Goal: Information Seeking & Learning: Learn about a topic

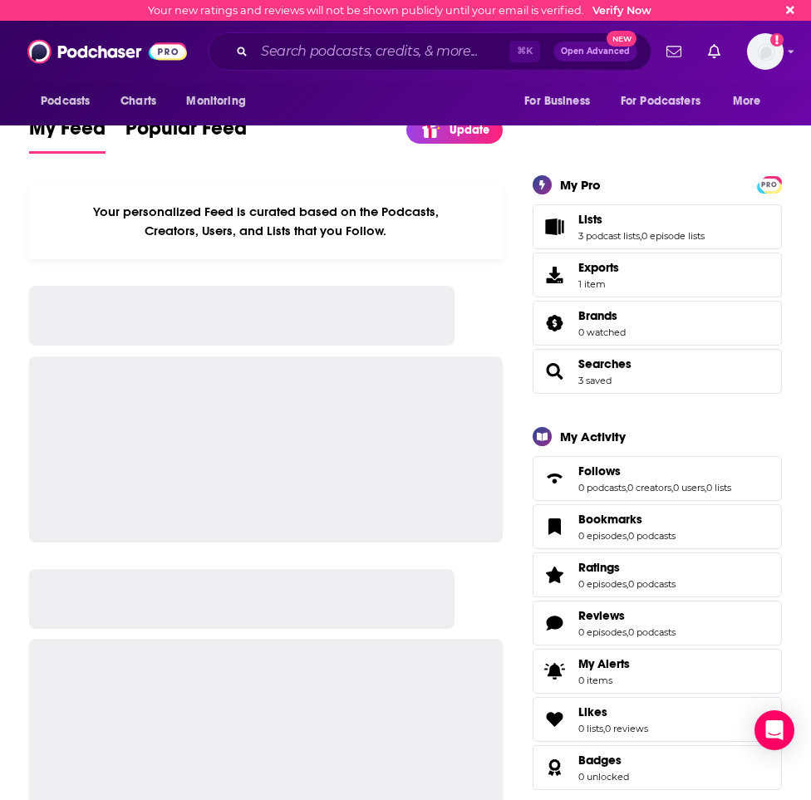
click at [790, 9] on icon at bounding box center [790, 10] width 8 height 8
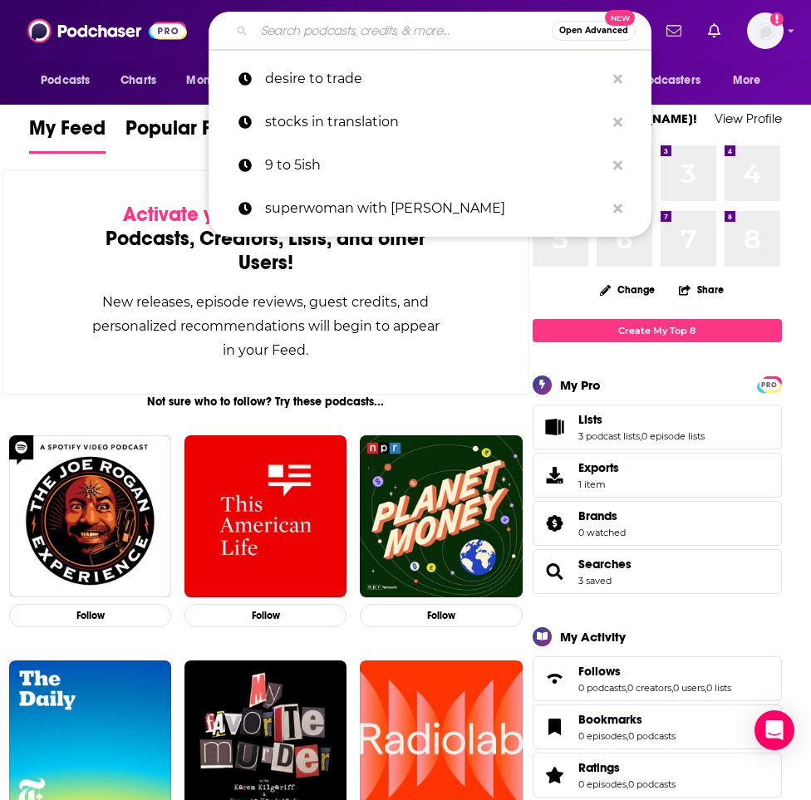
click at [268, 40] on input "Search podcasts, credits, & more..." at bounding box center [402, 30] width 297 height 27
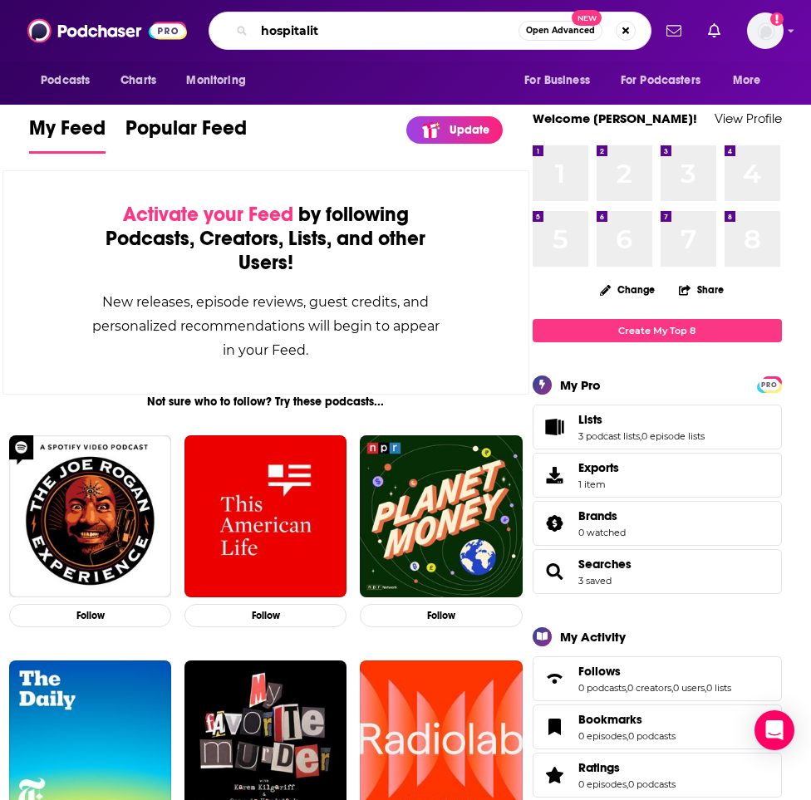
type input "hospitality"
drag, startPoint x: 332, startPoint y: 32, endPoint x: 249, endPoint y: 31, distance: 82.3
click at [249, 31] on div "hospitality Open Advanced New" at bounding box center [430, 31] width 443 height 38
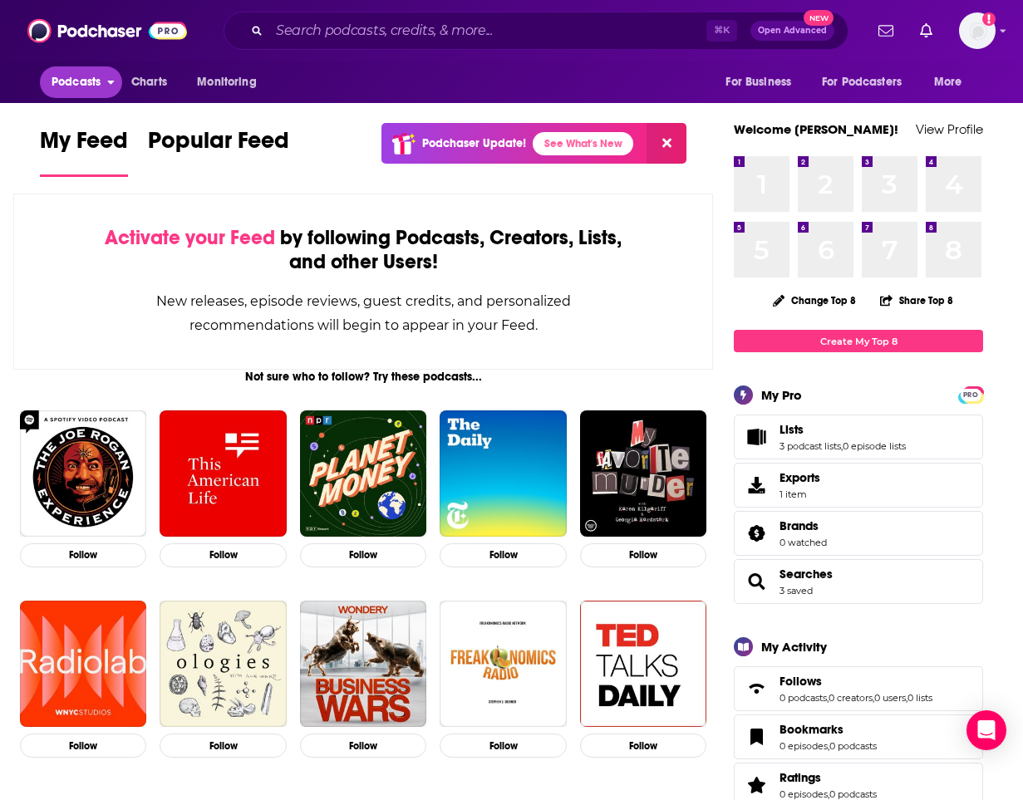
click at [116, 90] on button "Podcasts" at bounding box center [81, 82] width 82 height 32
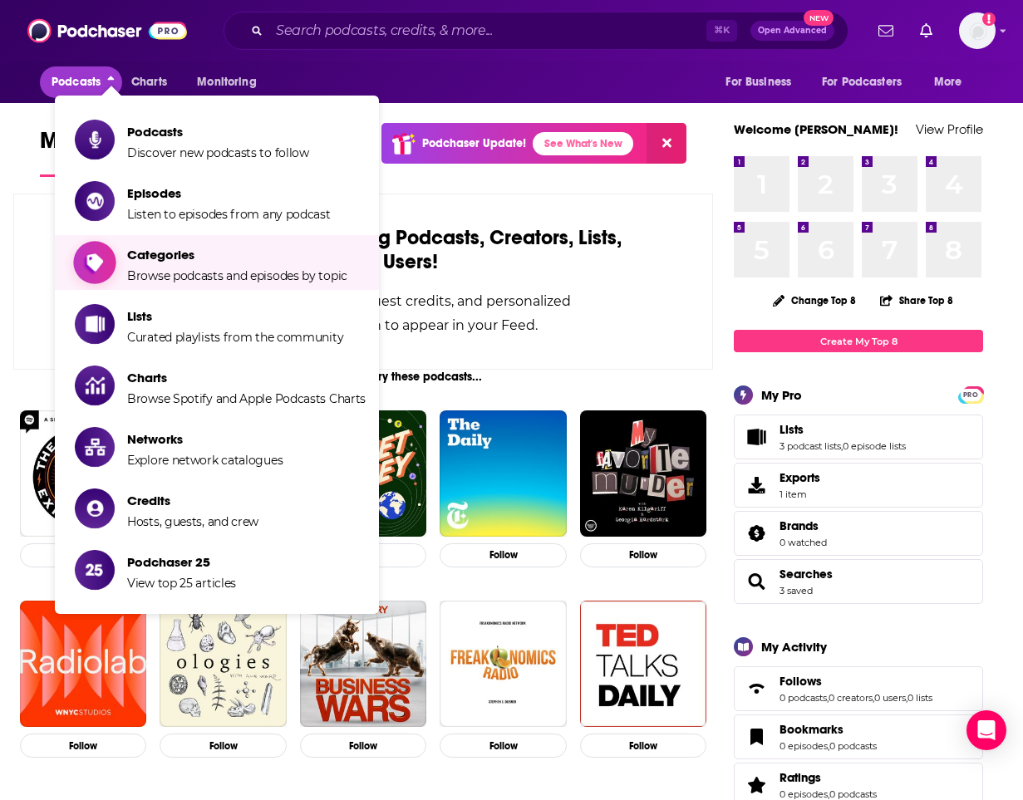
click at [187, 281] on span "Browse podcasts and episodes by topic" at bounding box center [237, 275] width 220 height 15
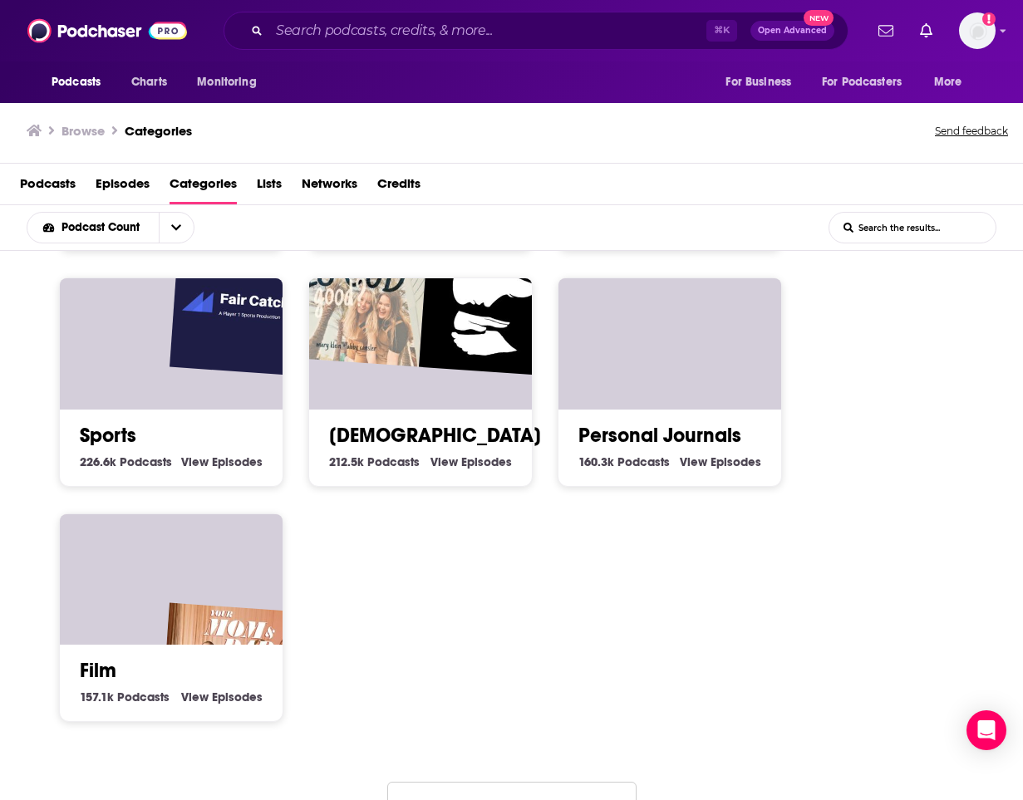
scroll to position [981, 0]
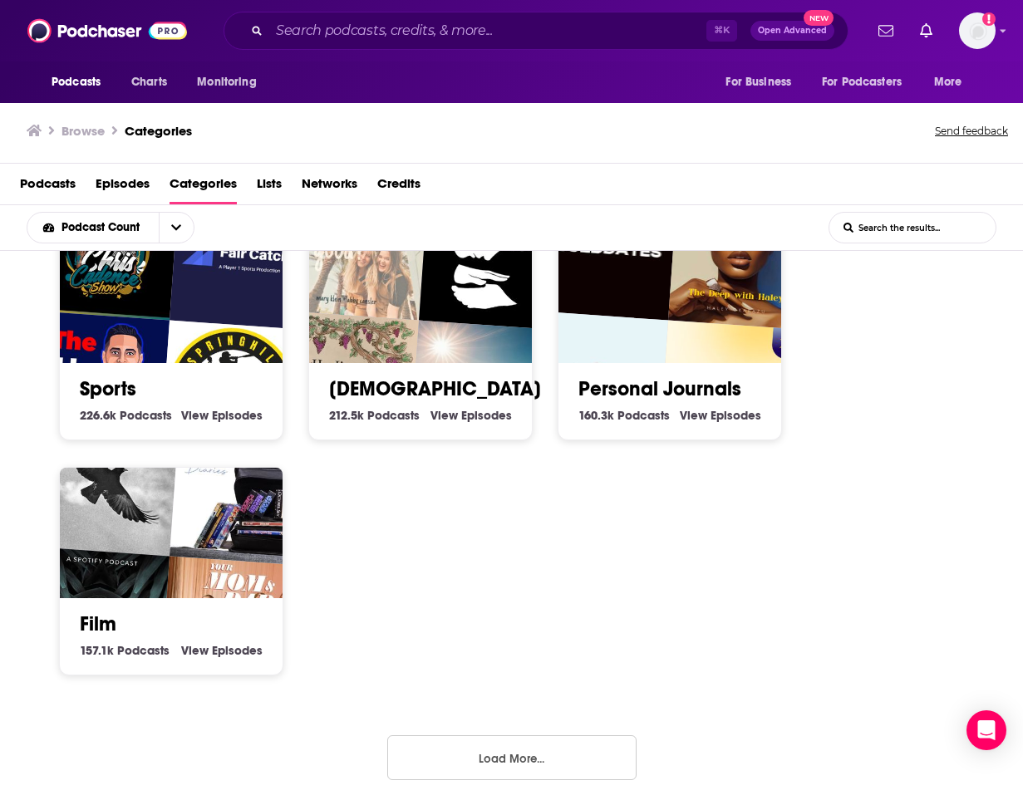
click at [514, 735] on button "Load More..." at bounding box center [511, 757] width 249 height 45
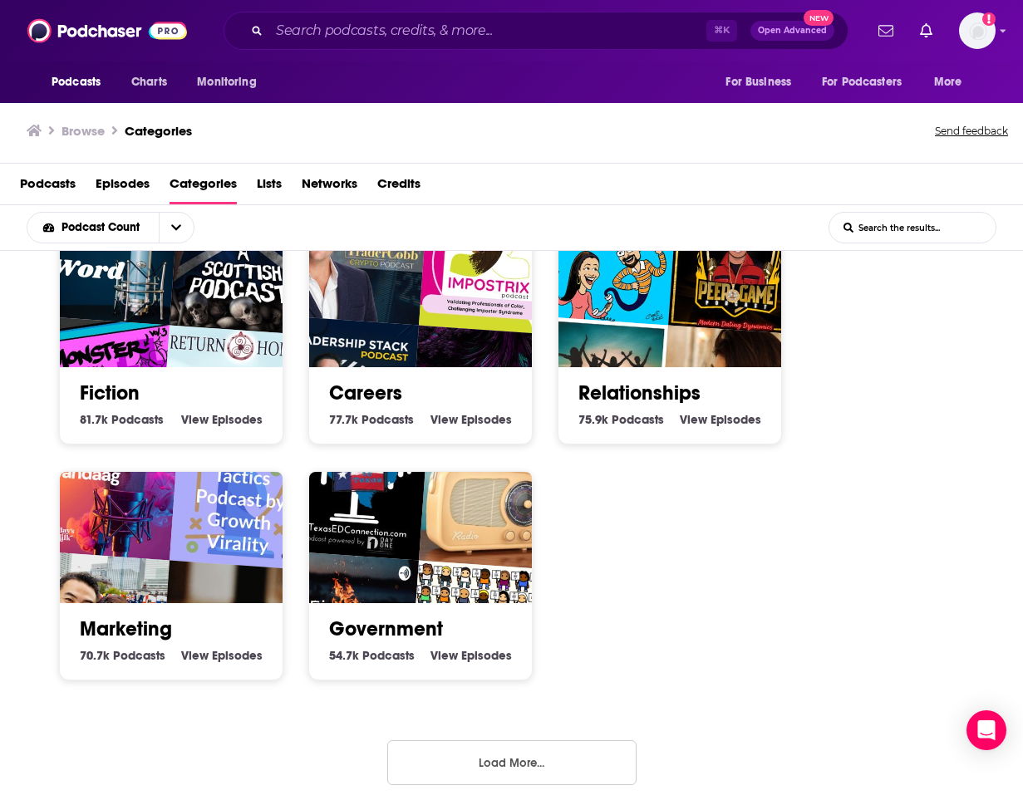
scroll to position [1, 0]
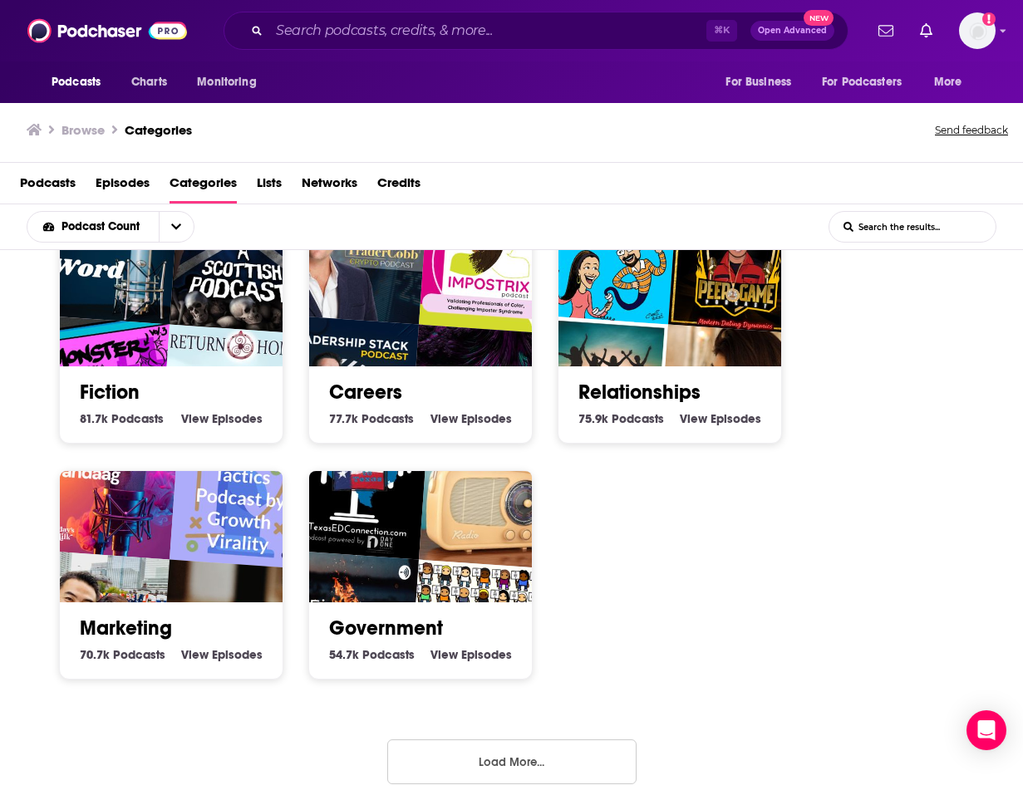
click at [461, 740] on button "Load More..." at bounding box center [511, 762] width 249 height 45
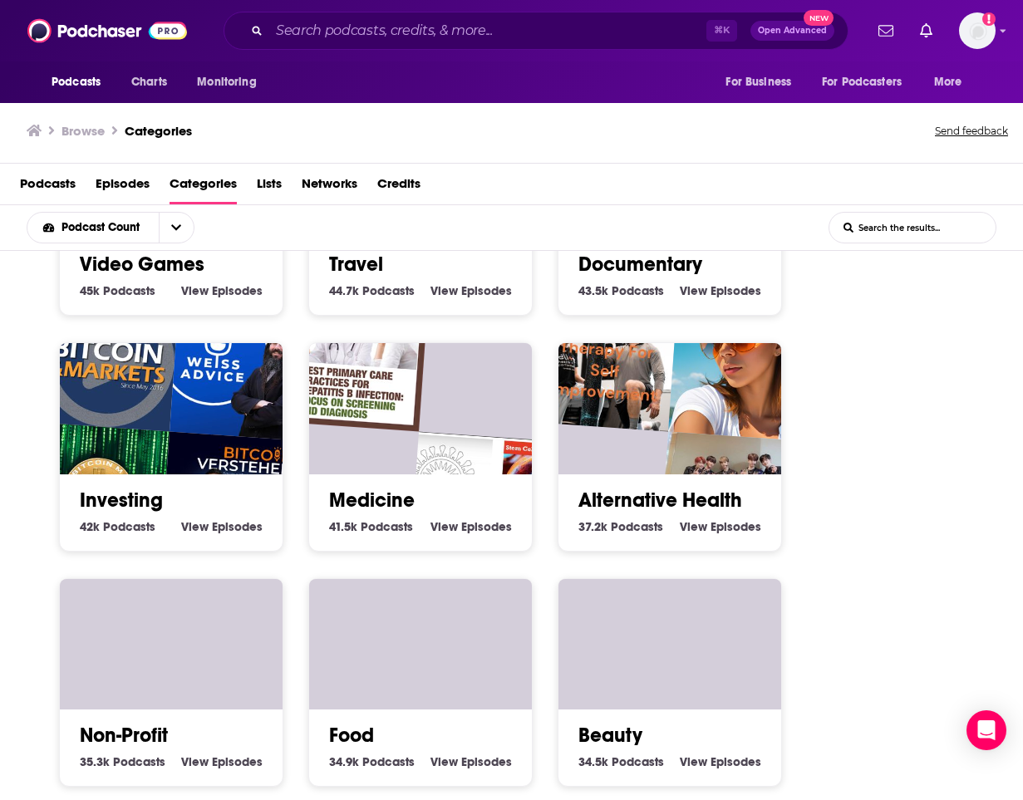
scroll to position [3327, 0]
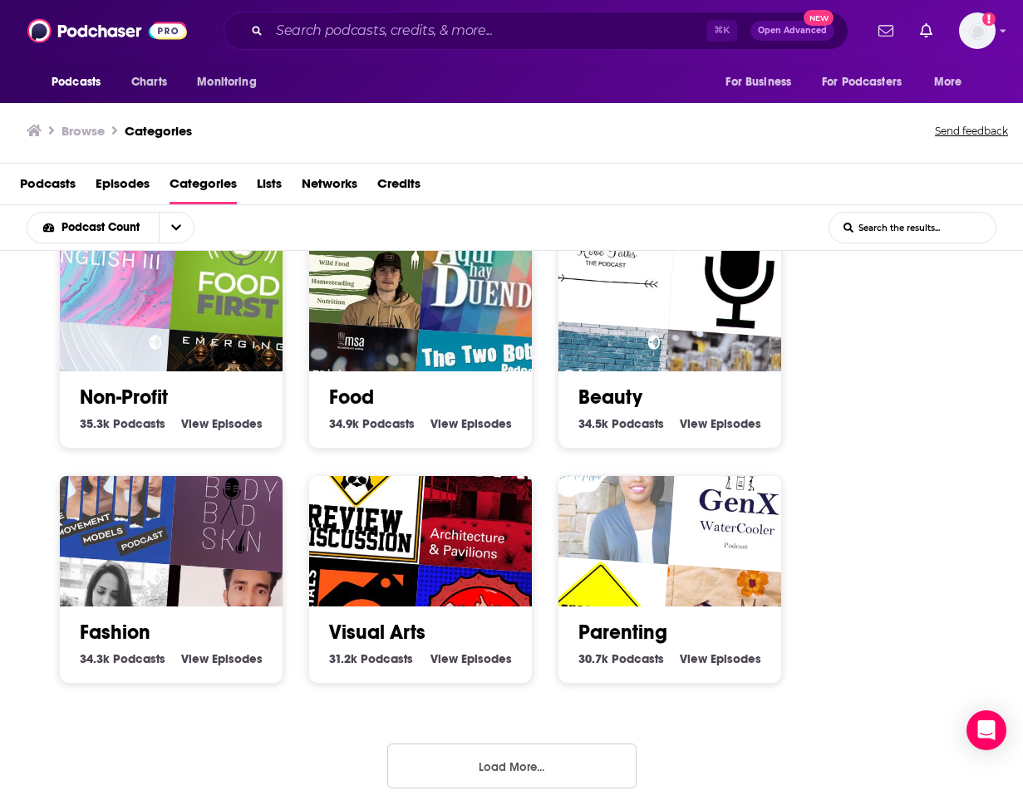
click at [487, 728] on div "Society 1.3m Society Podcasts View Society Episodes Culture 1.3m Culture Podcas…" at bounding box center [511, 526] width 1023 height 551
click at [477, 745] on button "Load More..." at bounding box center [511, 766] width 249 height 45
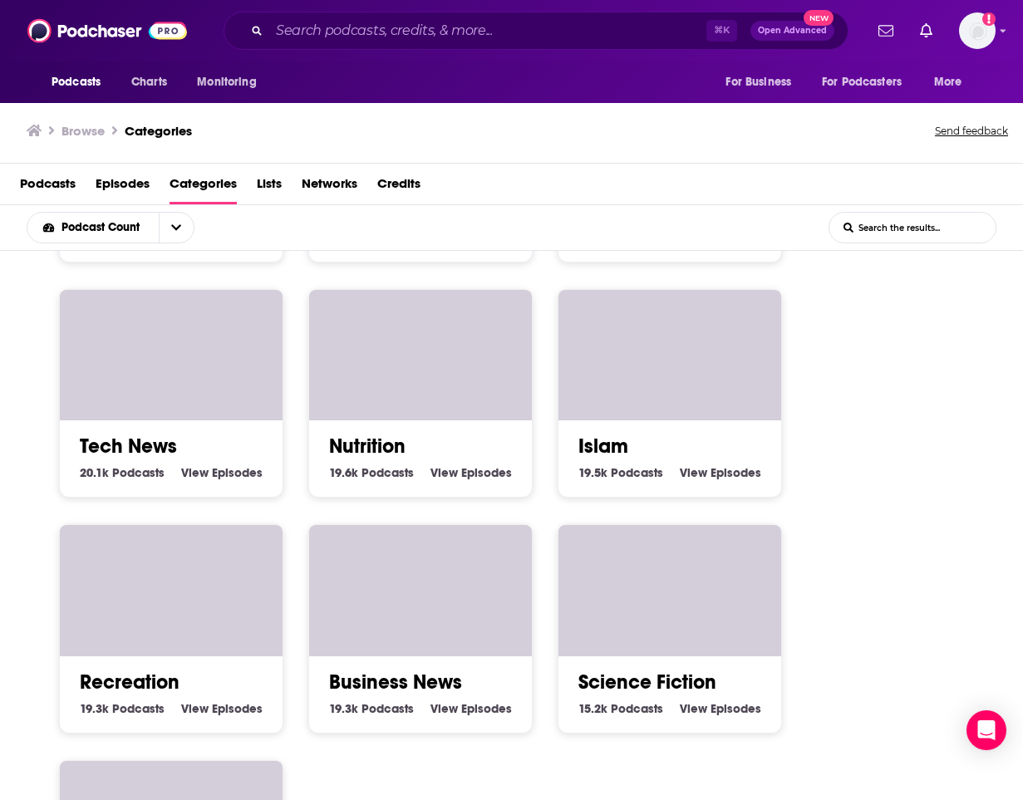
scroll to position [4735, 0]
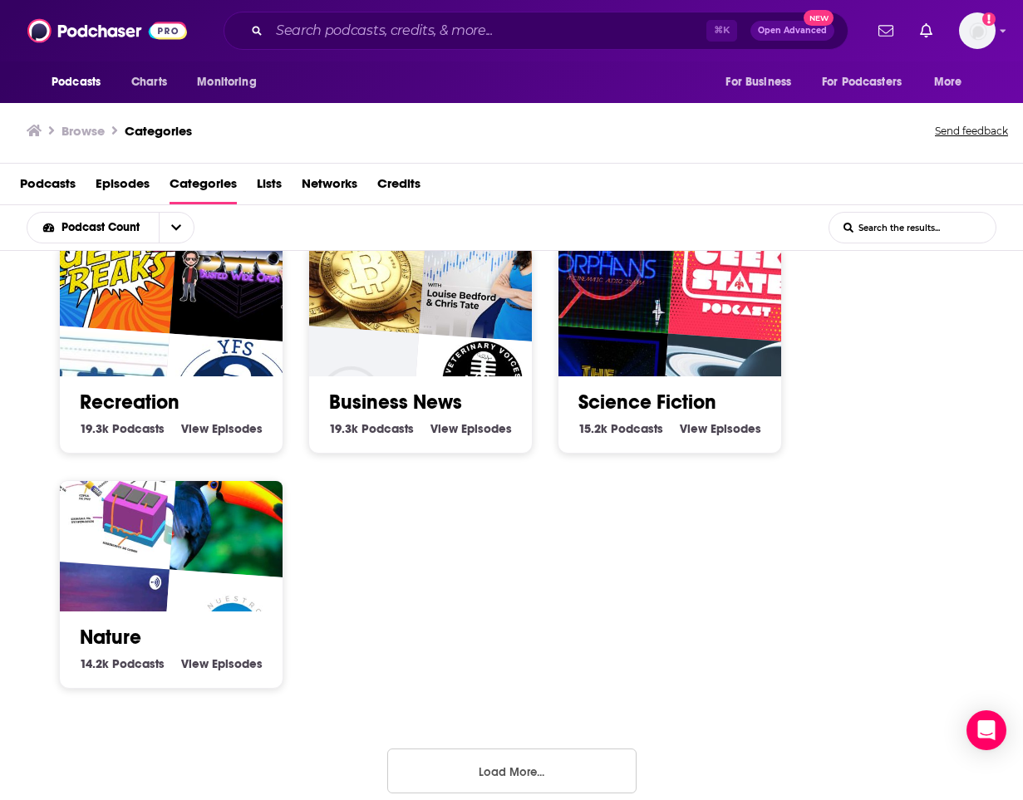
click at [448, 728] on div "Society 1.3m Society Podcasts View Society Episodes Culture 1.3m Culture Podcas…" at bounding box center [511, 526] width 1023 height 551
drag, startPoint x: 447, startPoint y: 735, endPoint x: 434, endPoint y: 722, distance: 18.8
click at [445, 749] on button "Load More..." at bounding box center [511, 771] width 249 height 45
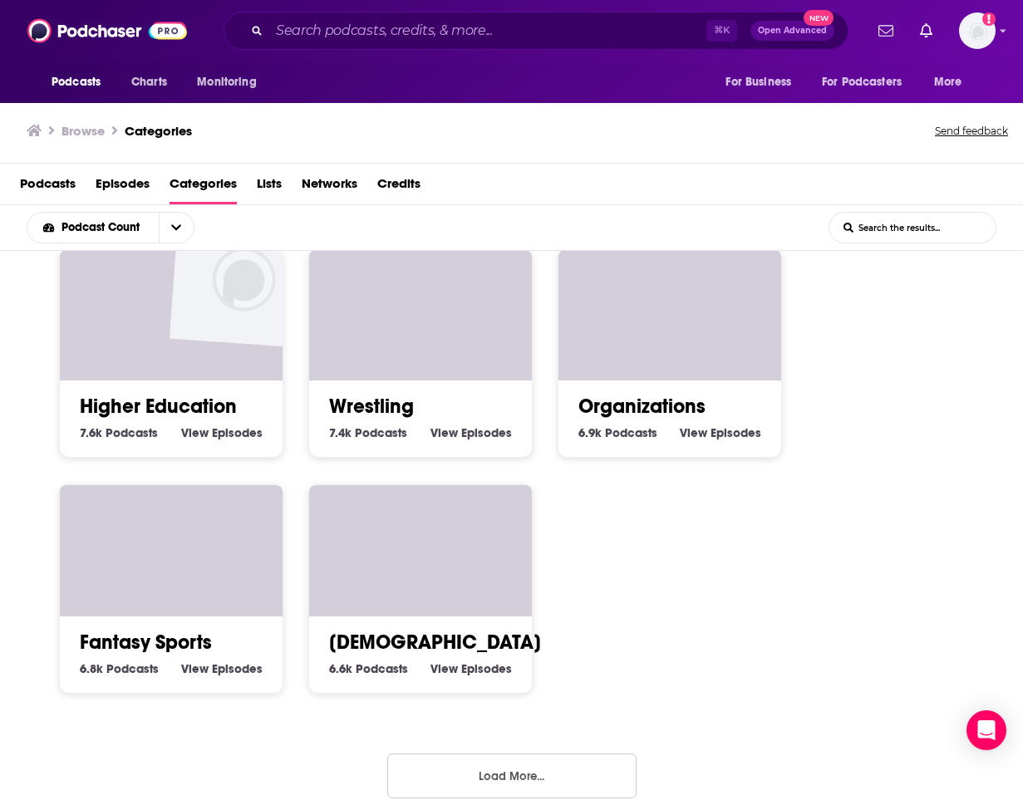
scroll to position [2, 0]
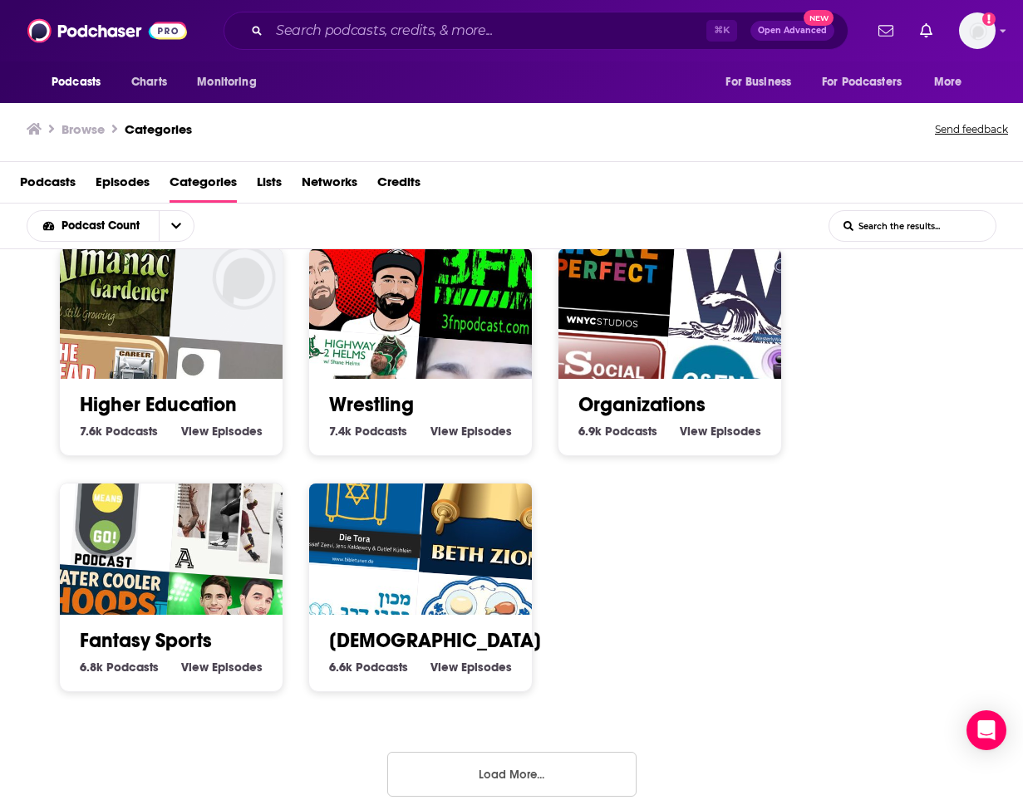
click at [455, 765] on button "Load More..." at bounding box center [511, 774] width 249 height 45
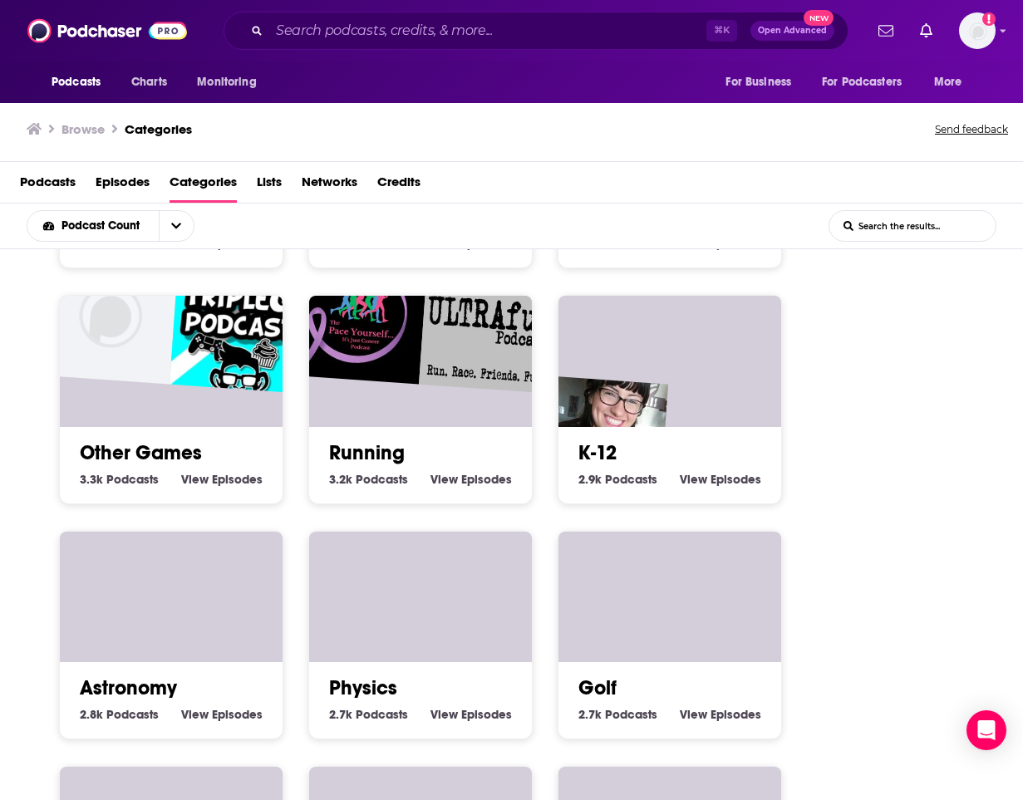
scroll to position [7080, 0]
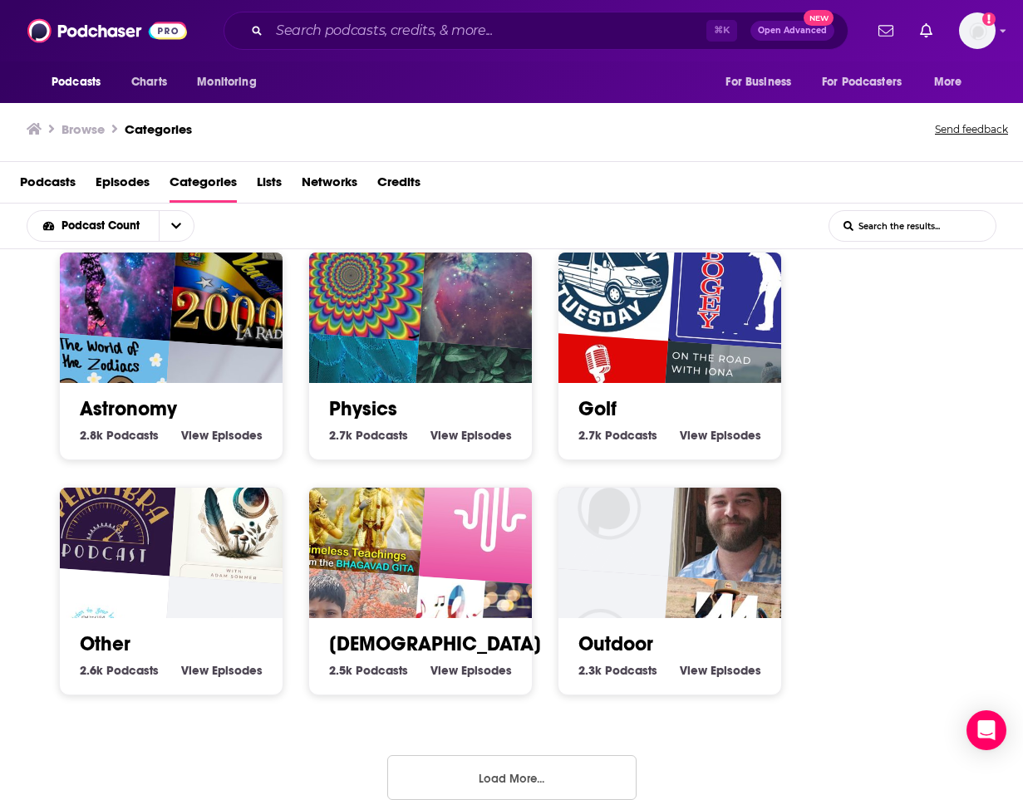
click at [435, 764] on button "Load More..." at bounding box center [511, 777] width 249 height 45
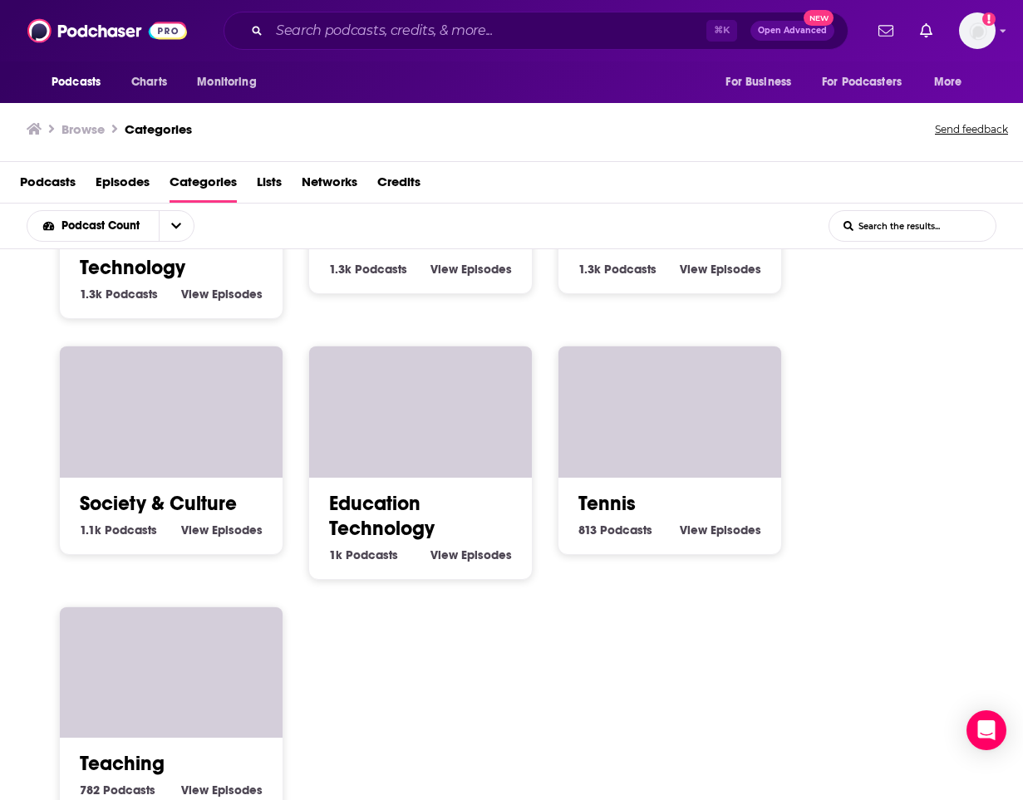
scroll to position [8560, 0]
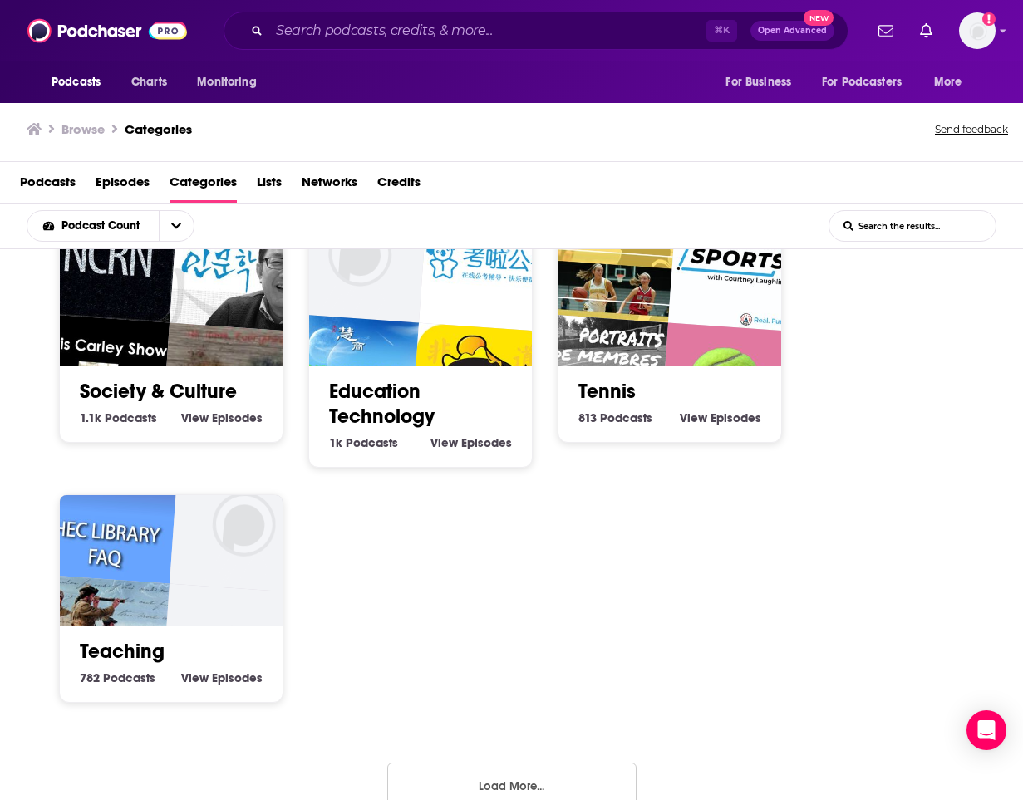
click at [424, 764] on button "Load More..." at bounding box center [511, 785] width 249 height 45
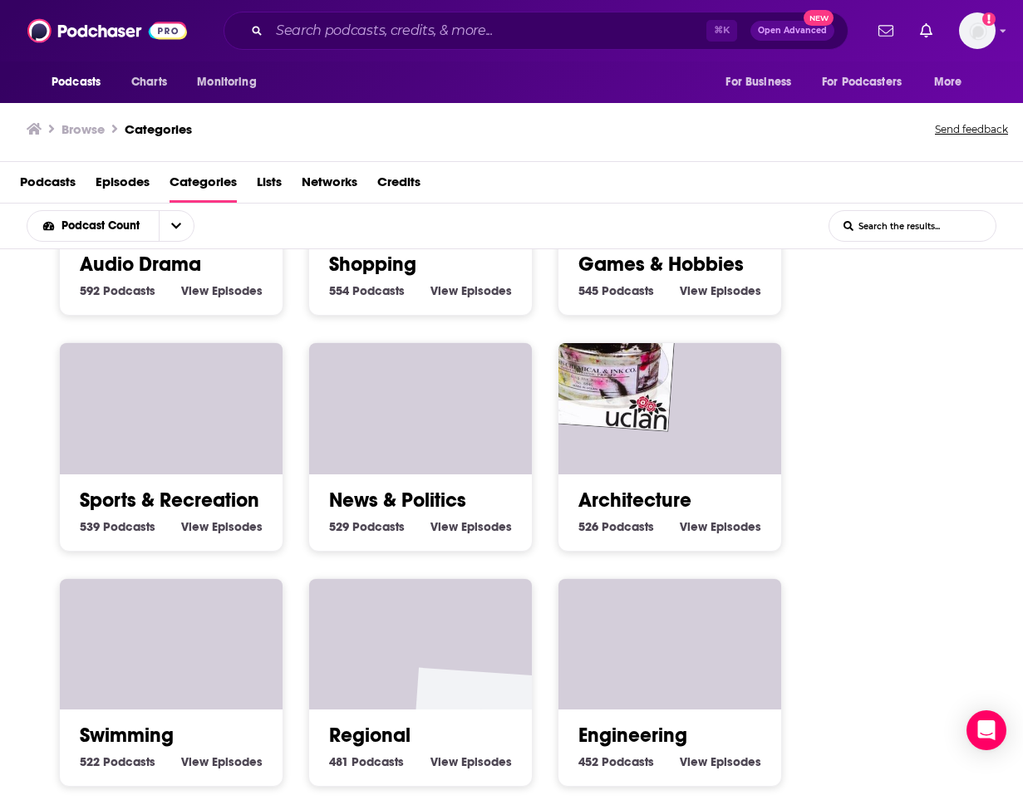
scroll to position [9733, 0]
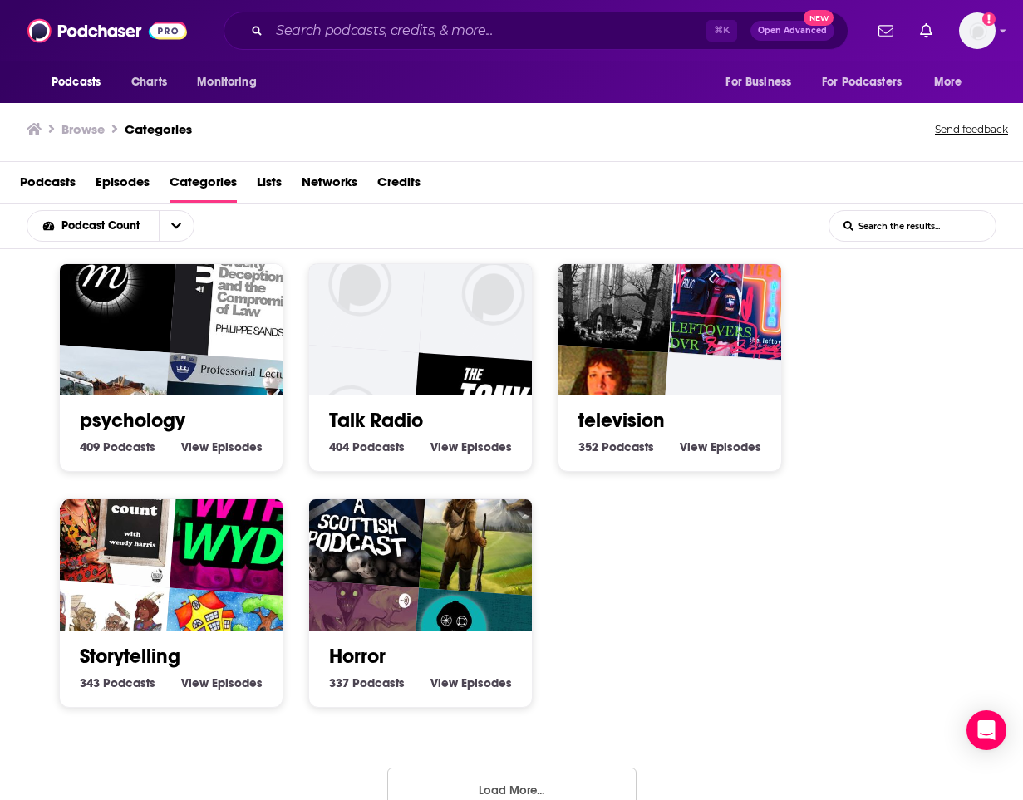
click at [425, 768] on button "Load More..." at bounding box center [511, 790] width 249 height 45
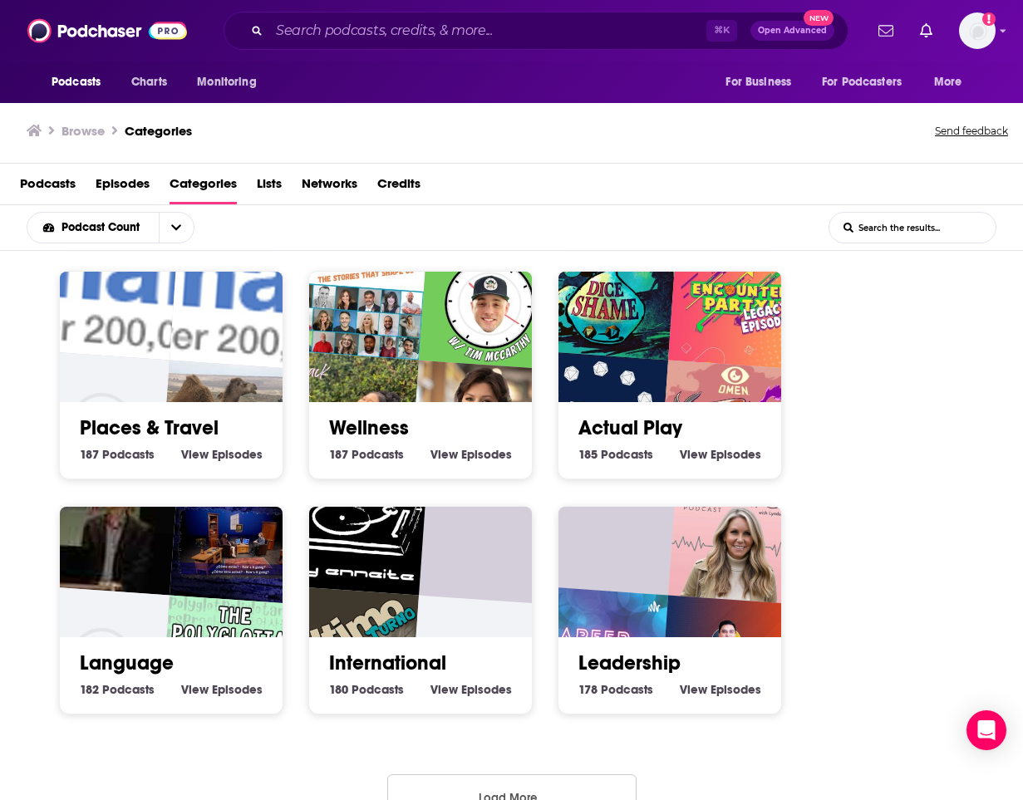
click at [425, 774] on button "Load More..." at bounding box center [511, 796] width 249 height 45
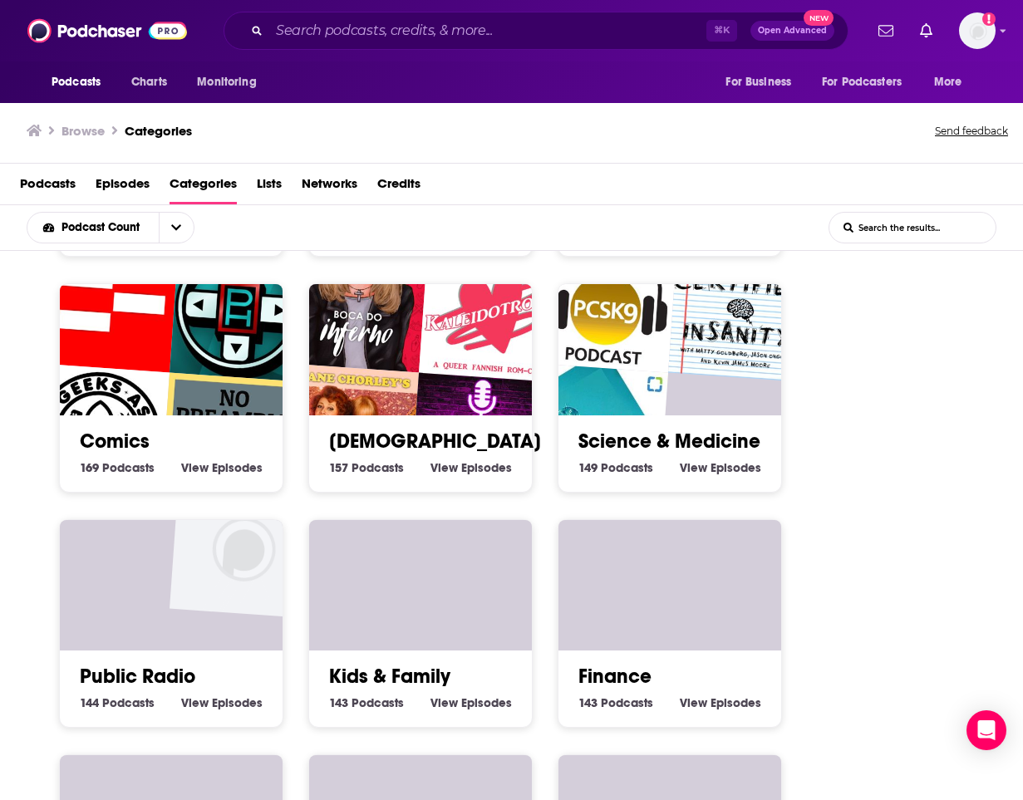
scroll to position [12362, 0]
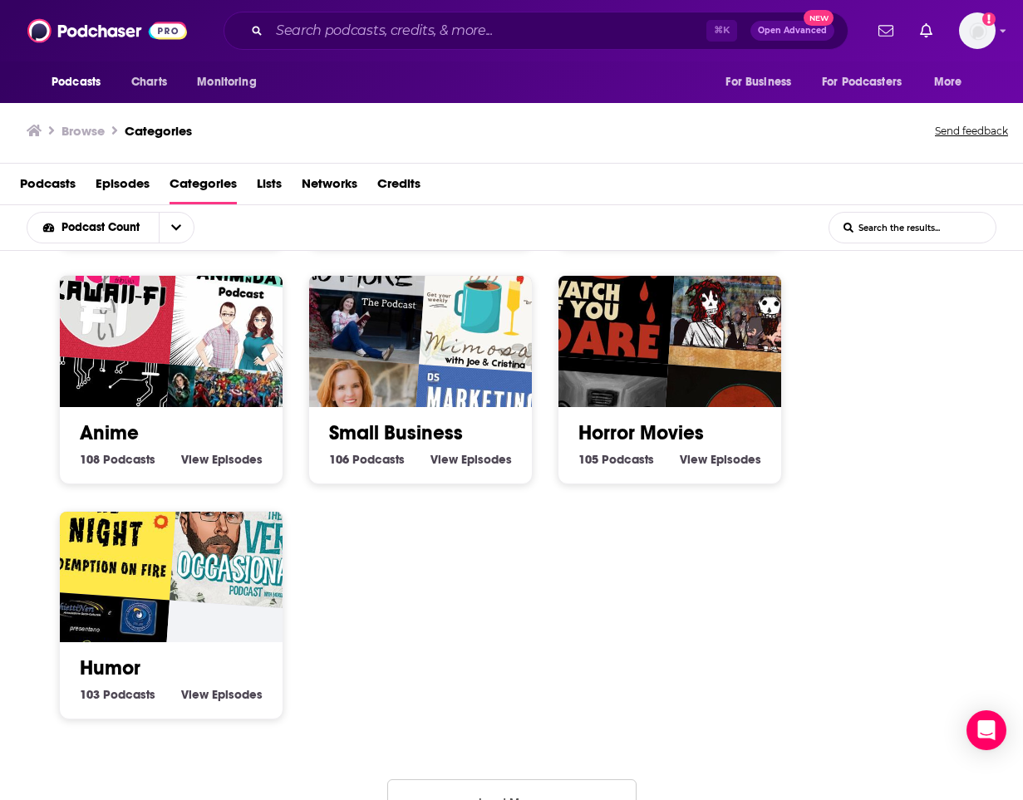
click at [422, 779] on button "Load More..." at bounding box center [511, 801] width 249 height 45
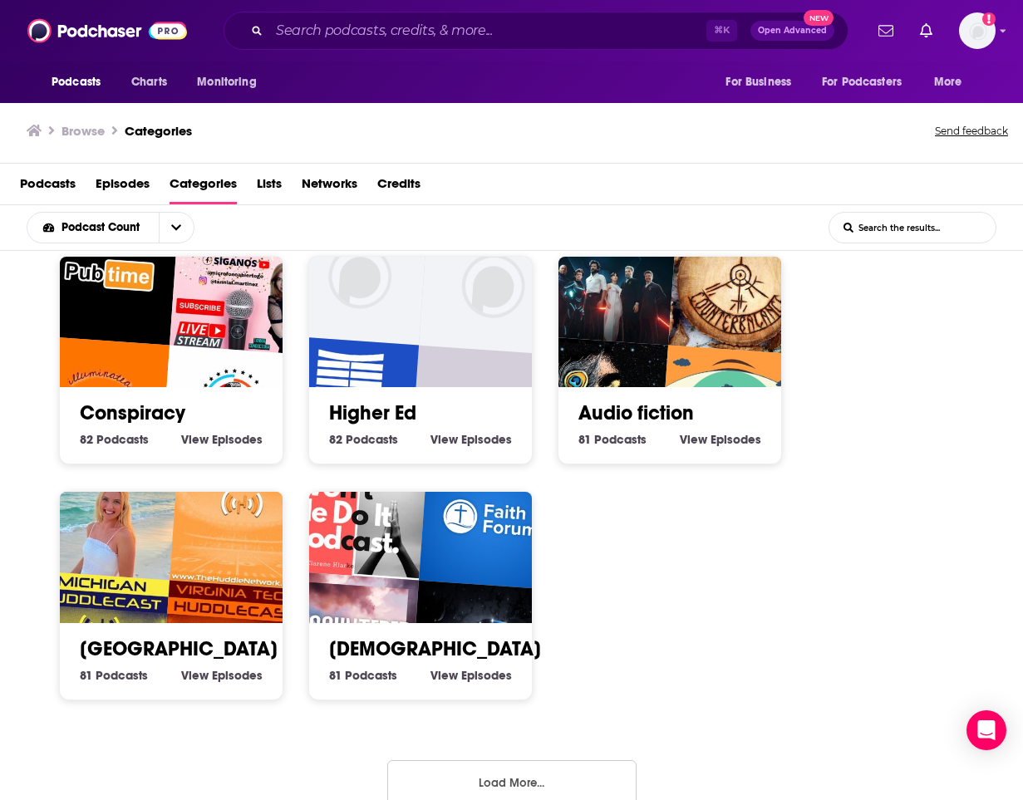
scroll to position [2, 0]
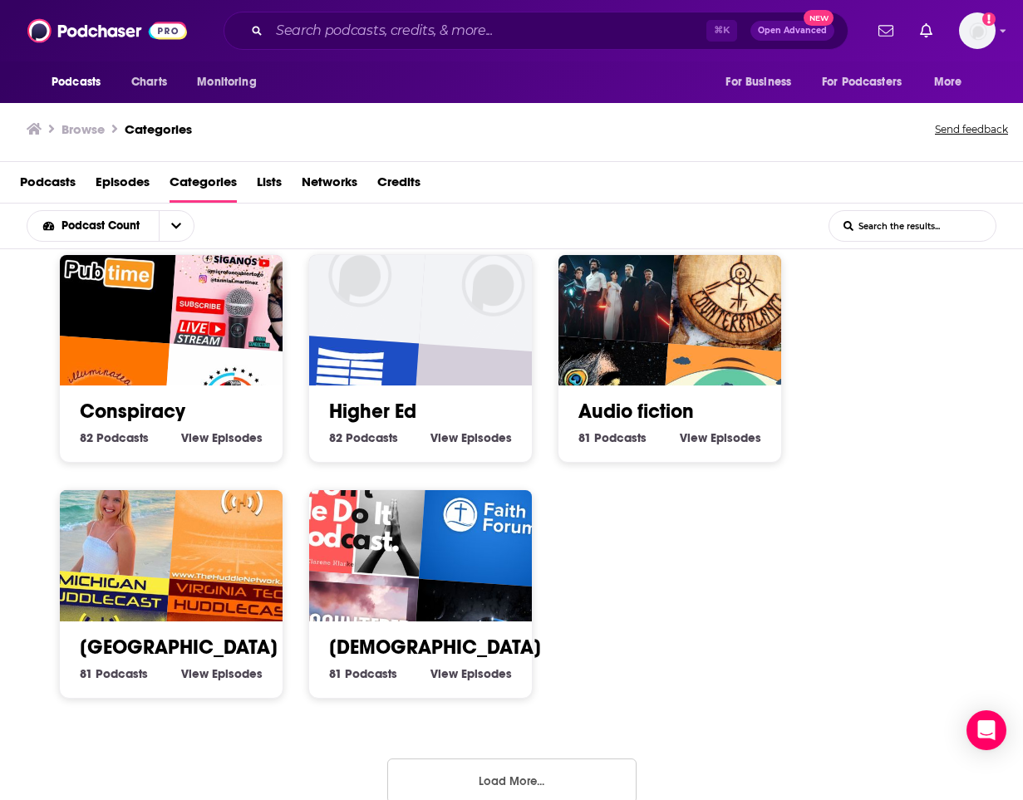
click at [420, 764] on button "Load More..." at bounding box center [511, 781] width 249 height 45
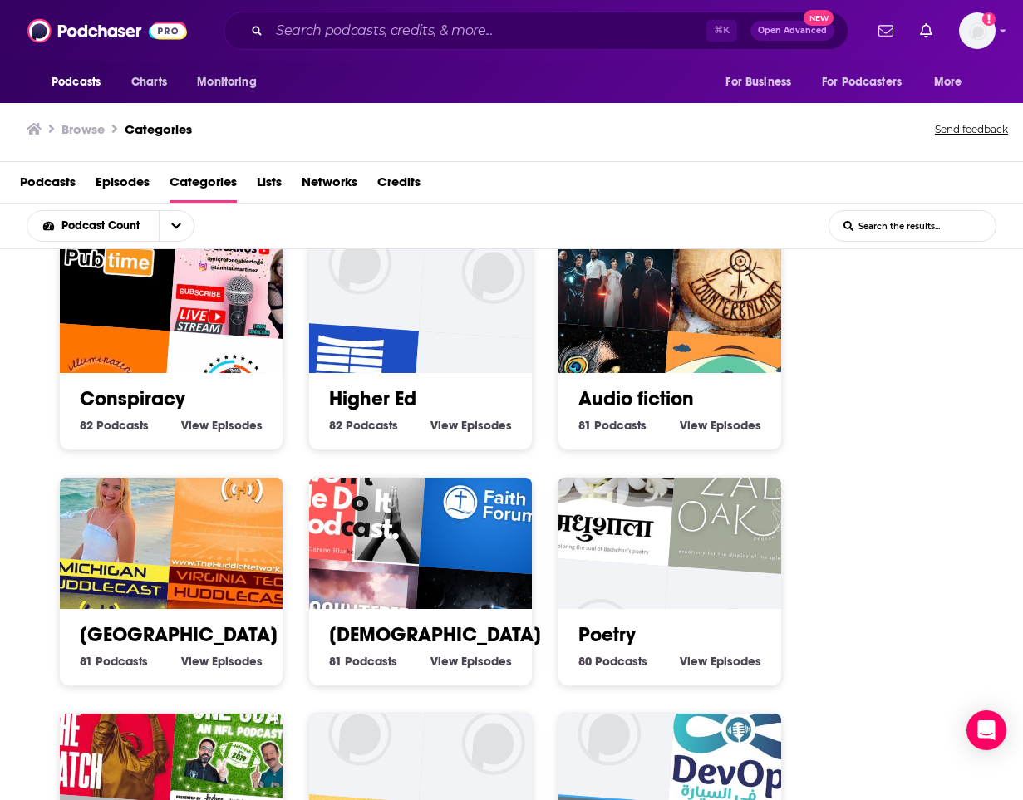
scroll to position [0, 0]
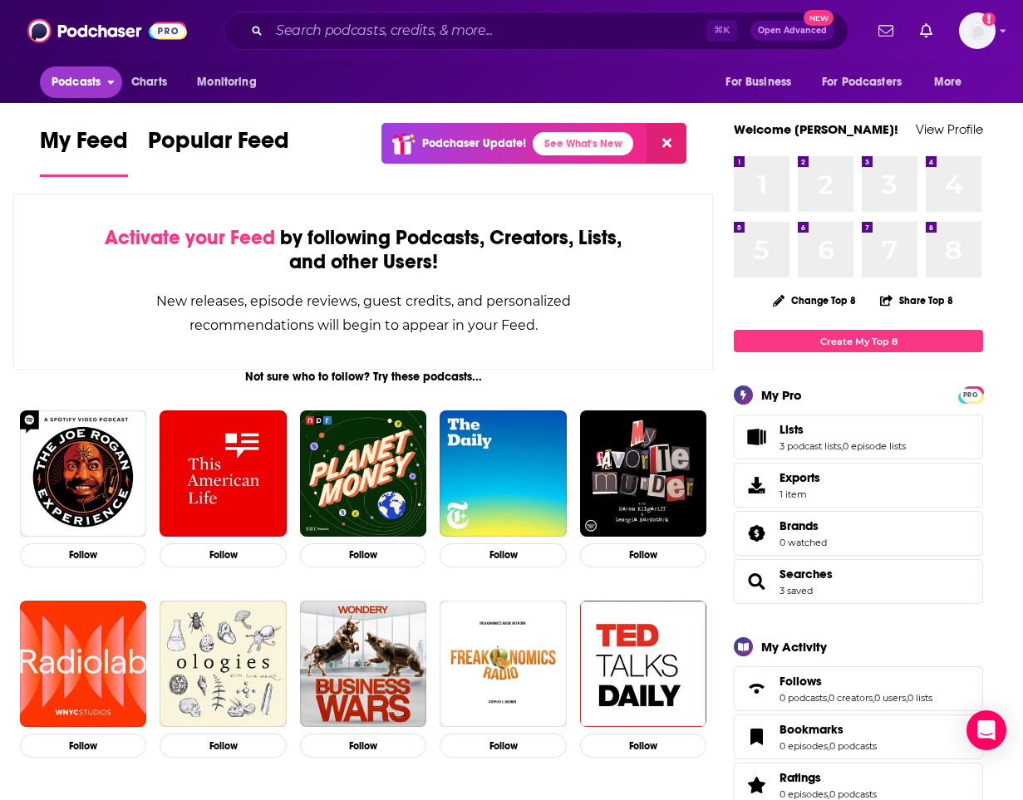
click at [91, 79] on span "Podcasts" at bounding box center [76, 82] width 49 height 23
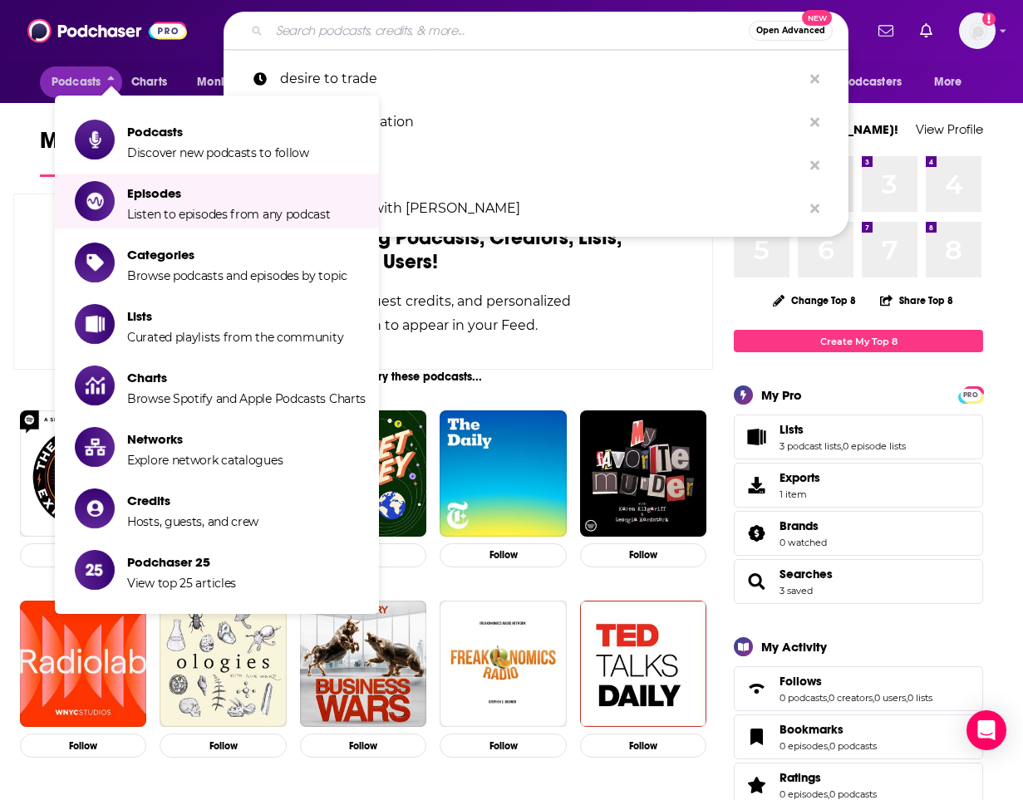
click at [435, 33] on input "Search podcasts, credits, & more..." at bounding box center [508, 30] width 479 height 27
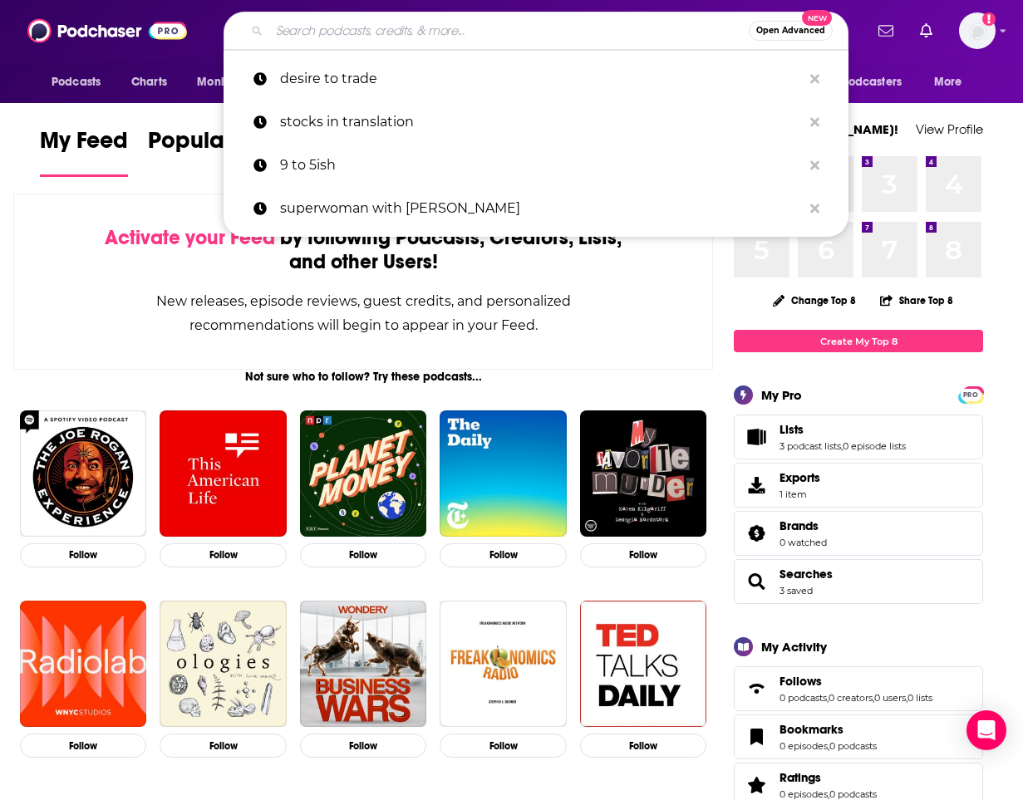
click at [771, 32] on span "Open Advanced" at bounding box center [790, 31] width 69 height 8
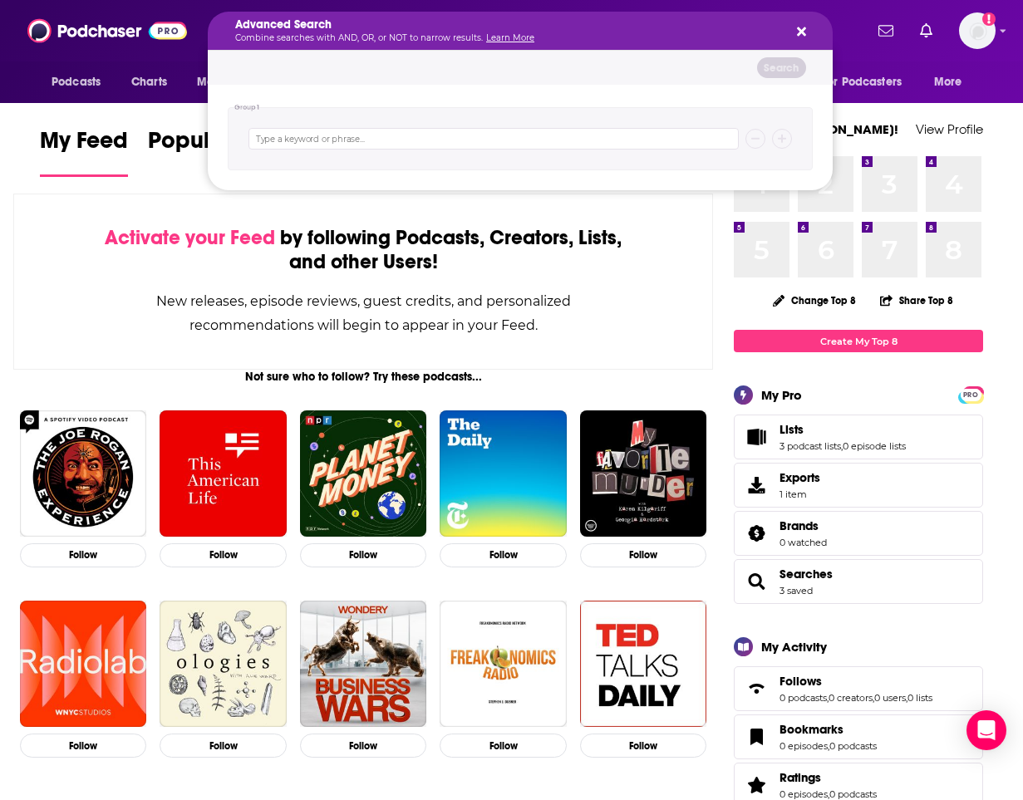
click at [799, 25] on icon "Search podcasts, credits, & more..." at bounding box center [801, 31] width 9 height 13
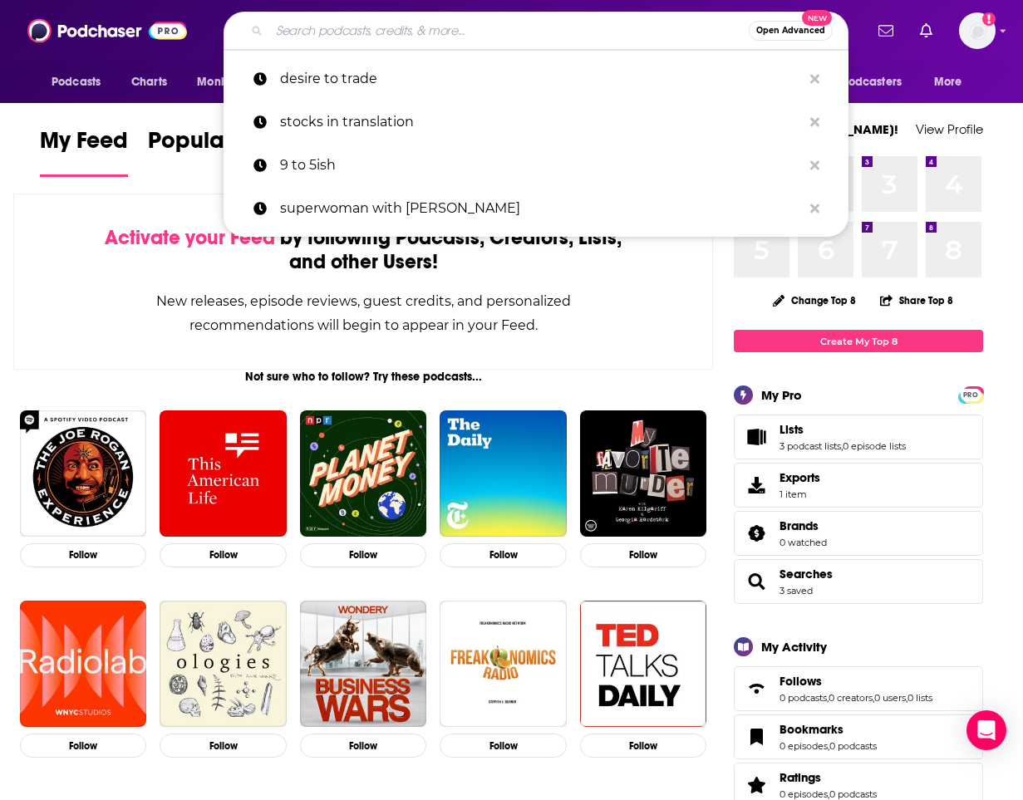
click at [558, 34] on input "Search podcasts, credits, & more..." at bounding box center [508, 30] width 479 height 27
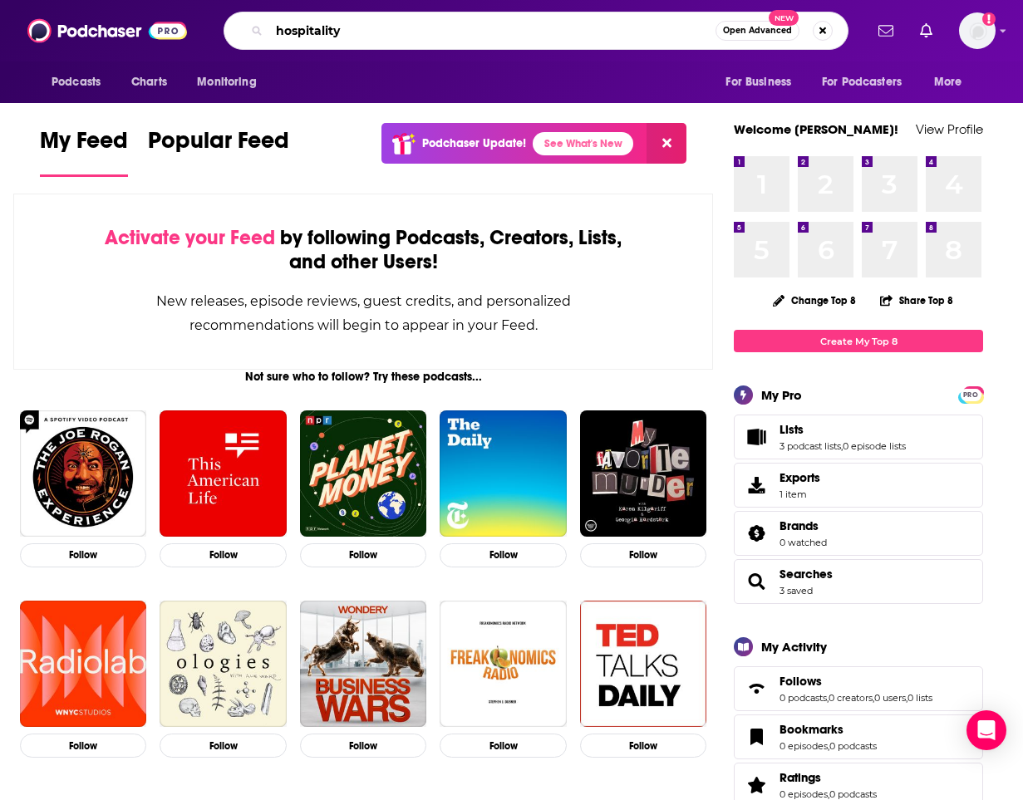
type input "hospitality"
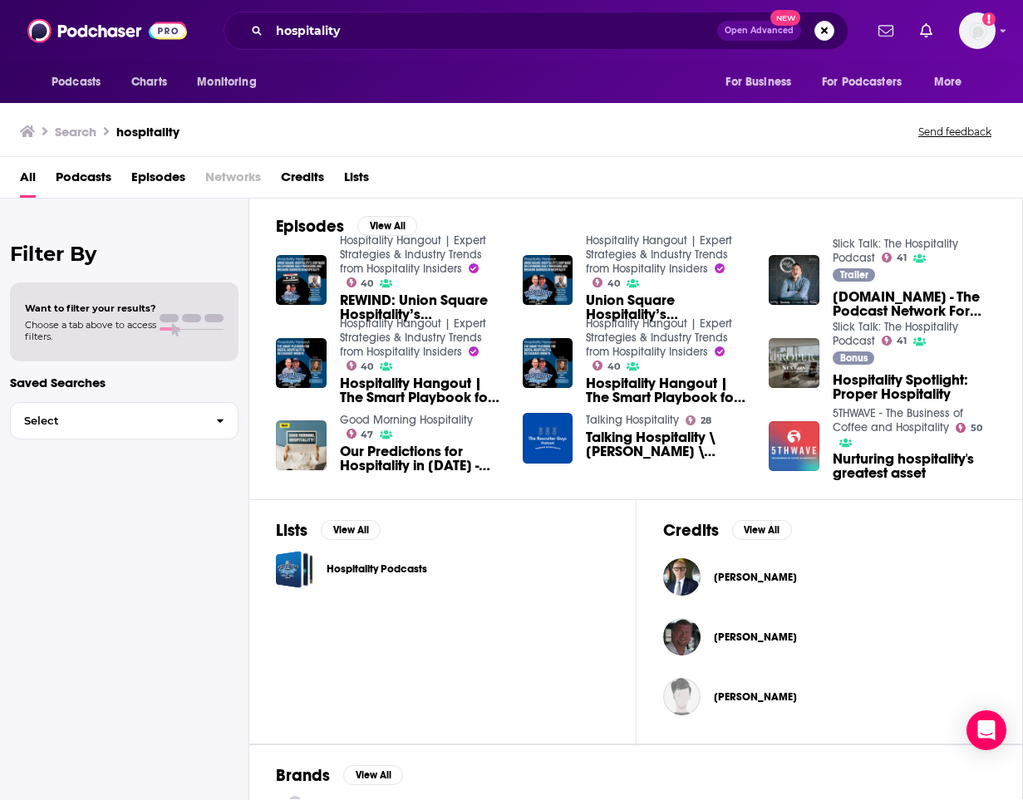
scroll to position [391, 0]
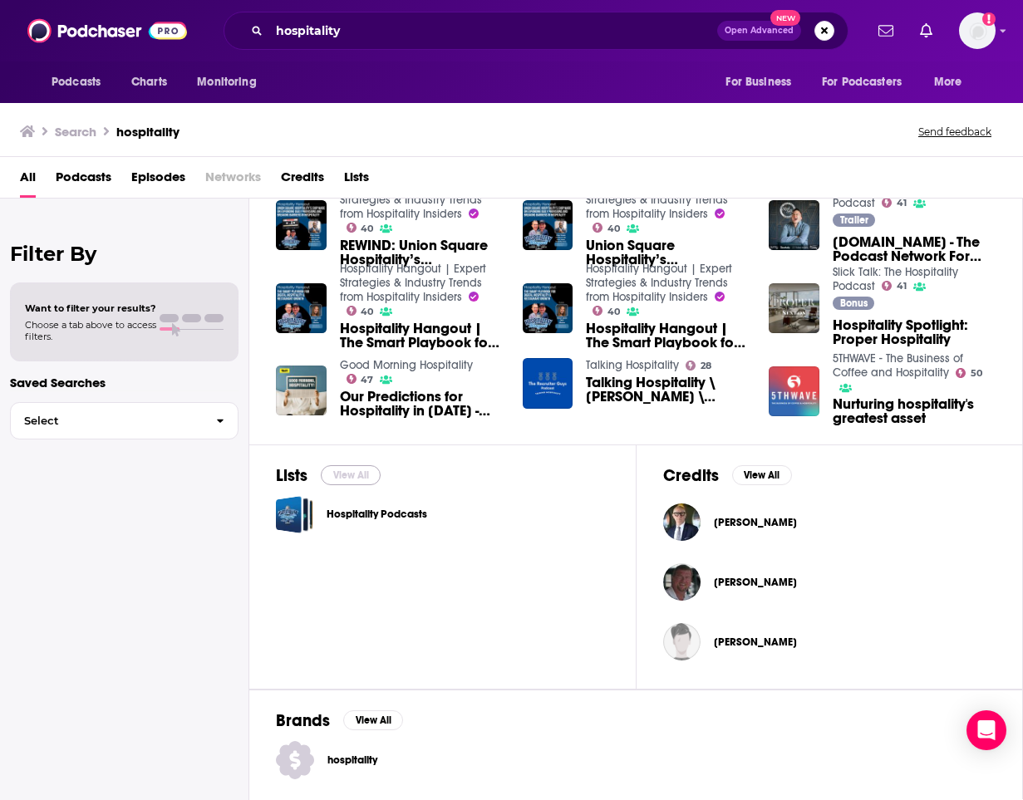
click at [334, 478] on button "View All" at bounding box center [351, 475] width 60 height 20
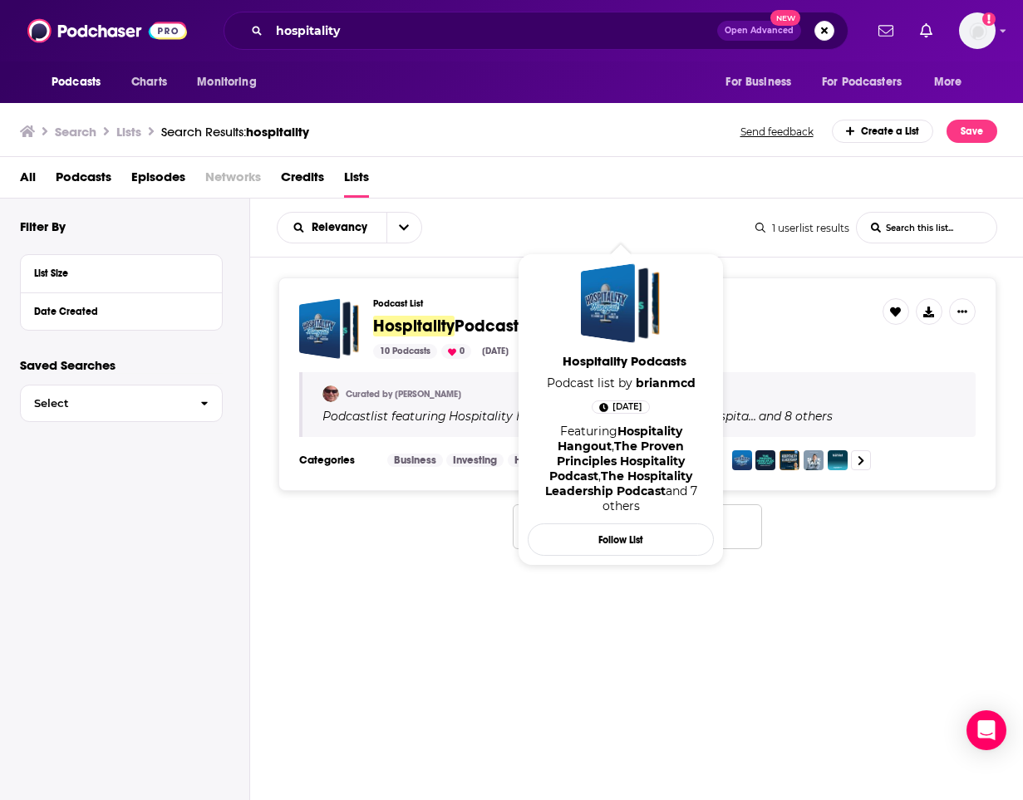
click at [438, 327] on span "Hospitality" at bounding box center [413, 326] width 81 height 21
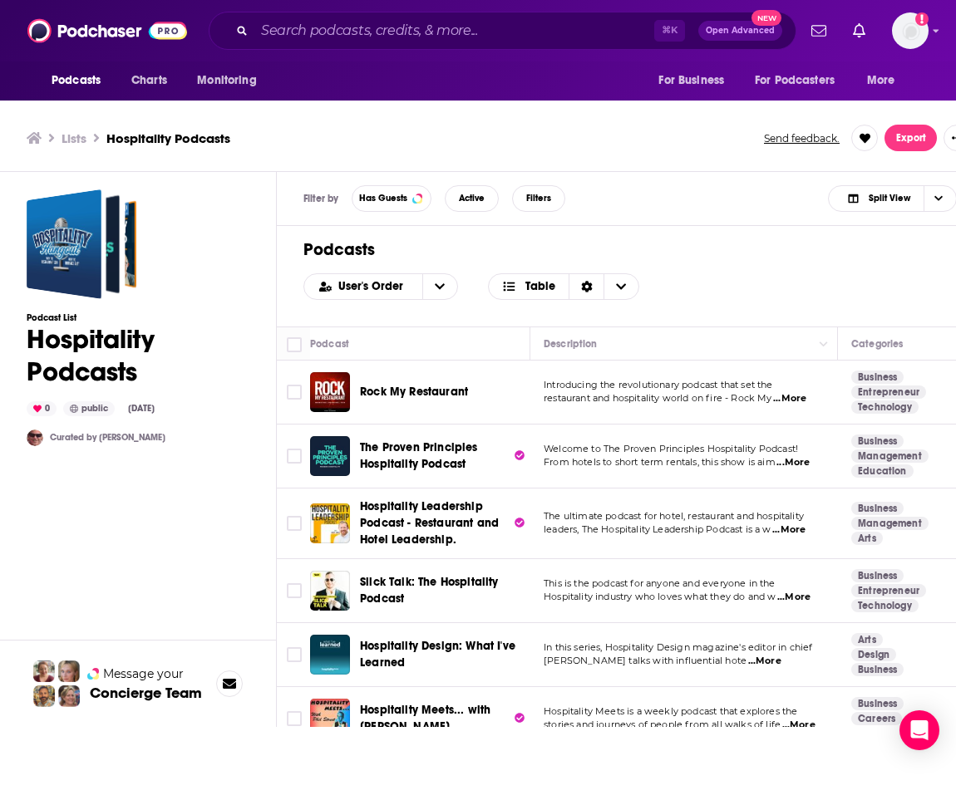
click at [371, 390] on span "Rock My Restaurant" at bounding box center [414, 392] width 108 height 14
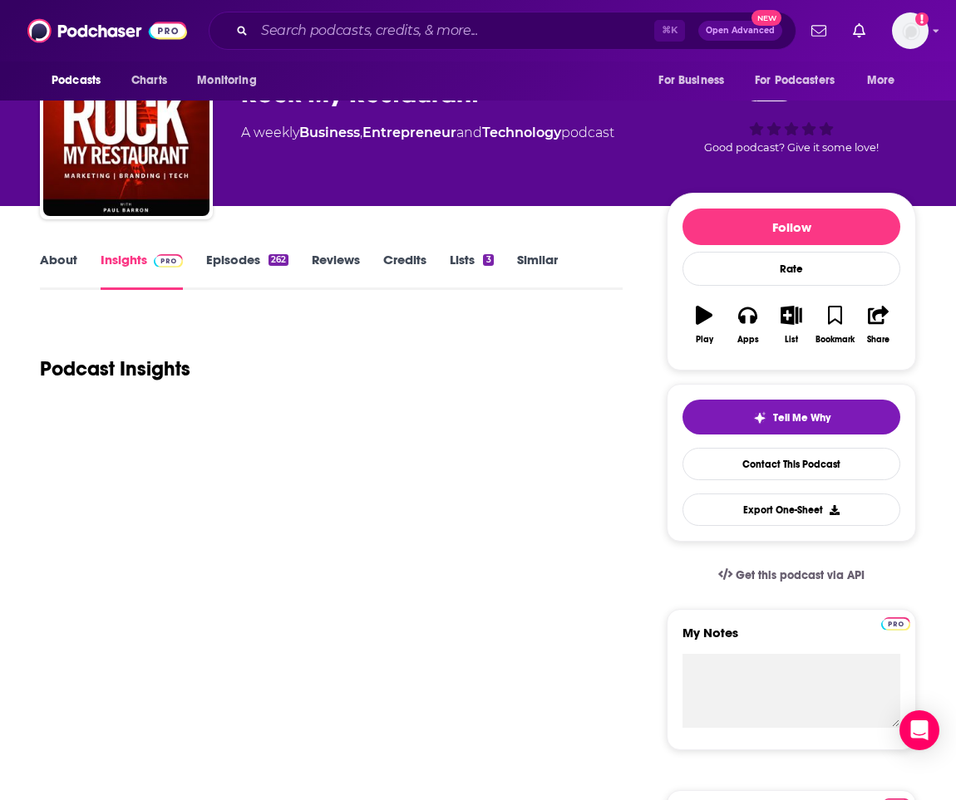
scroll to position [88, 0]
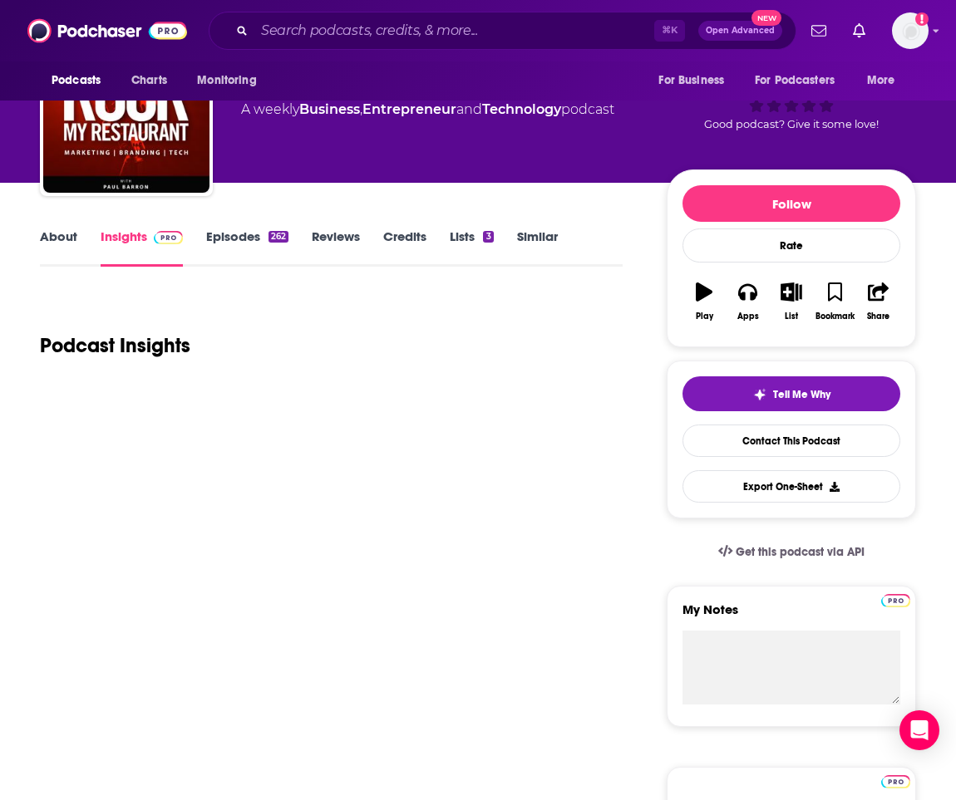
click at [64, 245] on link "About" at bounding box center [58, 248] width 37 height 38
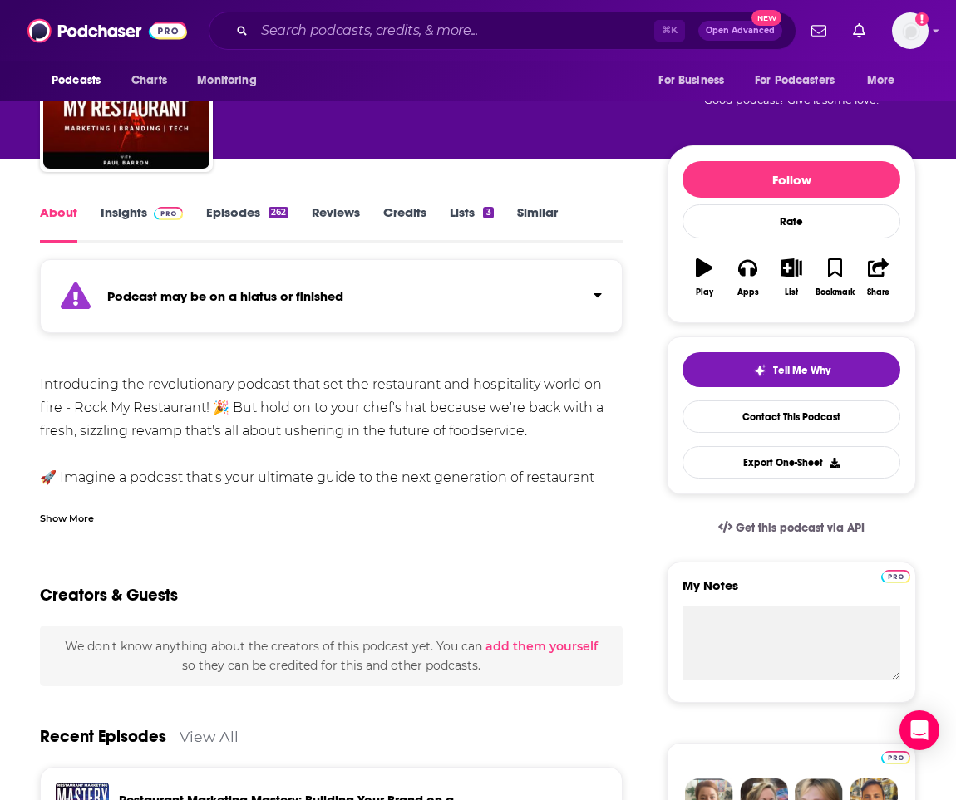
scroll to position [194, 0]
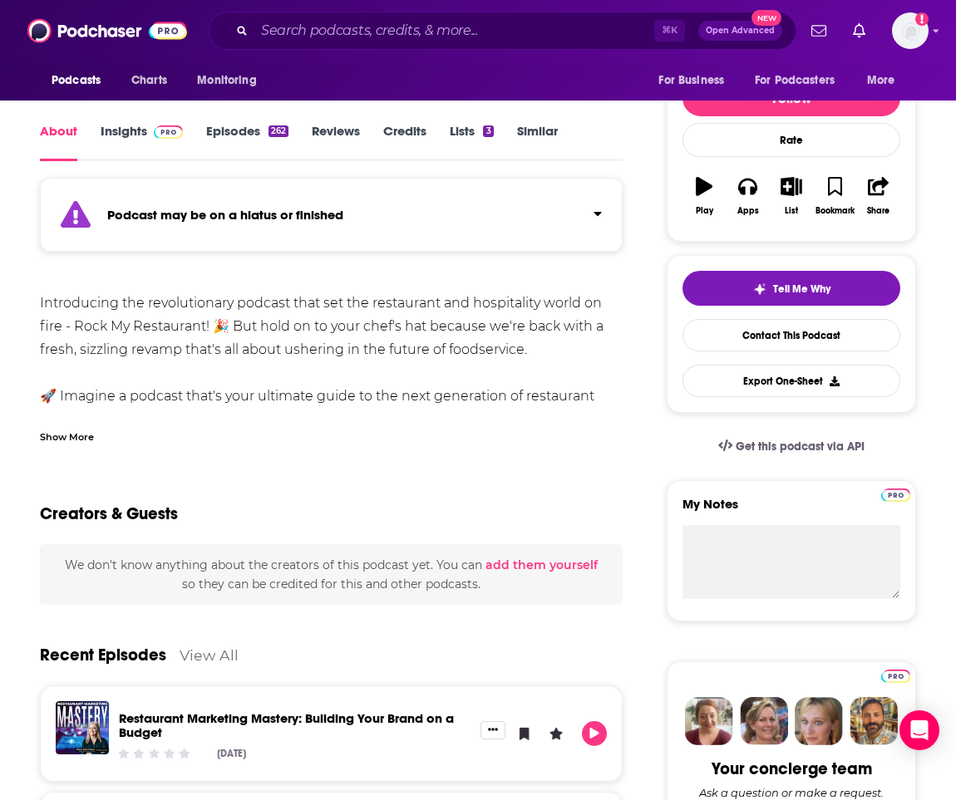
click at [71, 436] on div "Show More" at bounding box center [67, 436] width 54 height 16
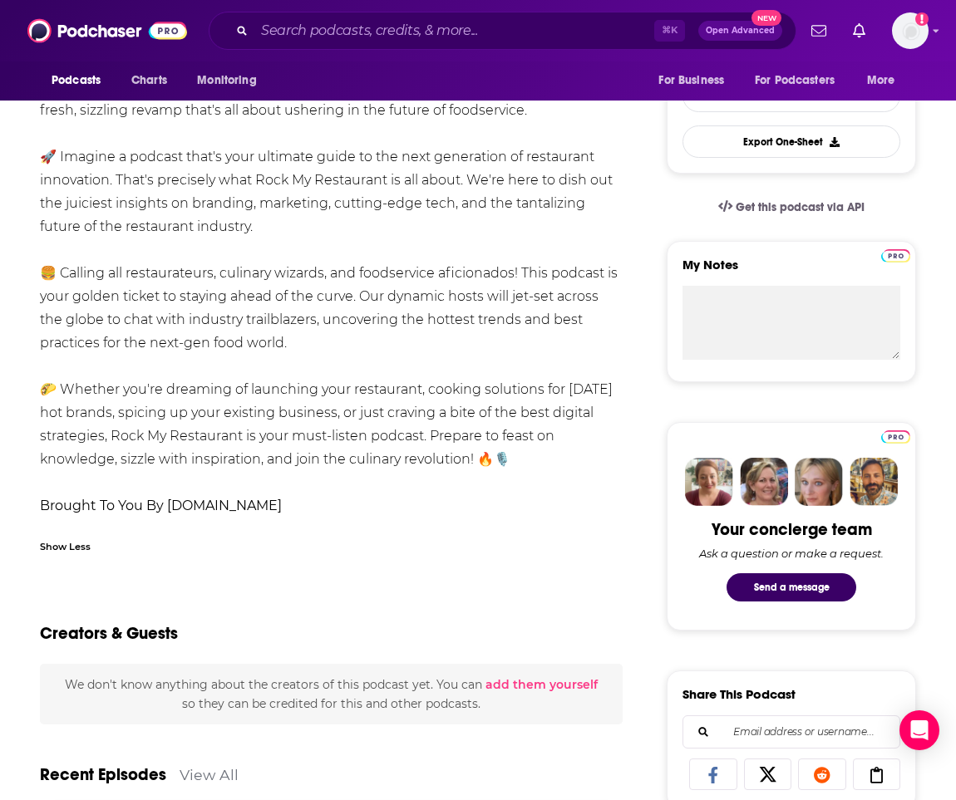
scroll to position [476, 0]
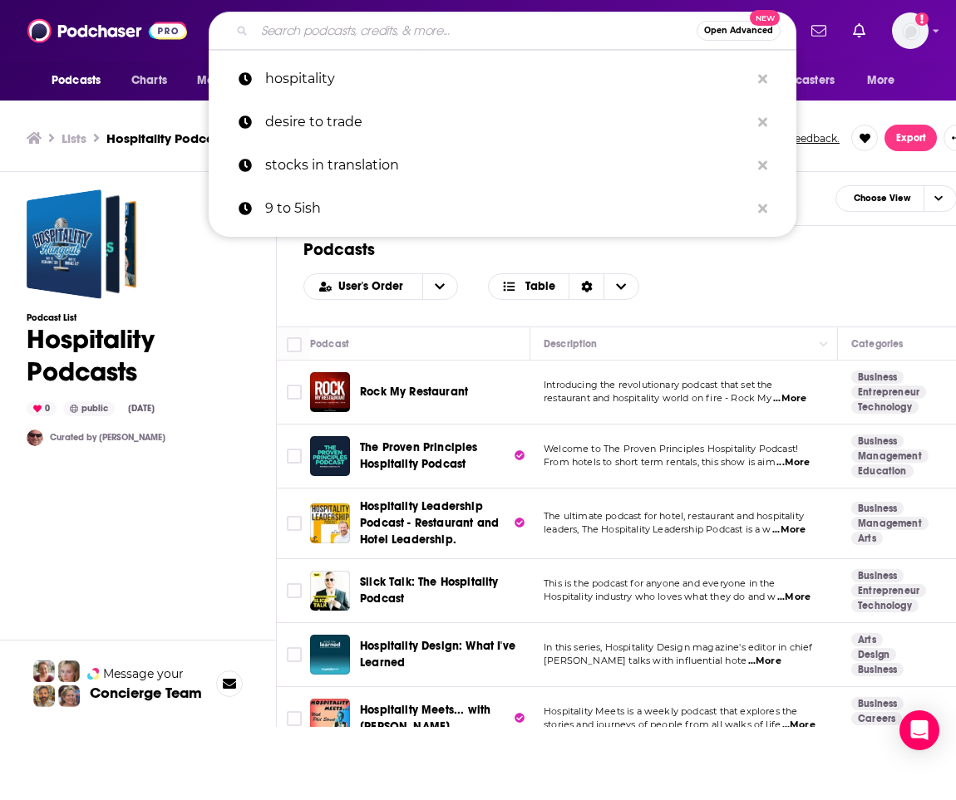
click at [280, 42] on input "Search podcasts, credits, & more..." at bounding box center [475, 30] width 442 height 27
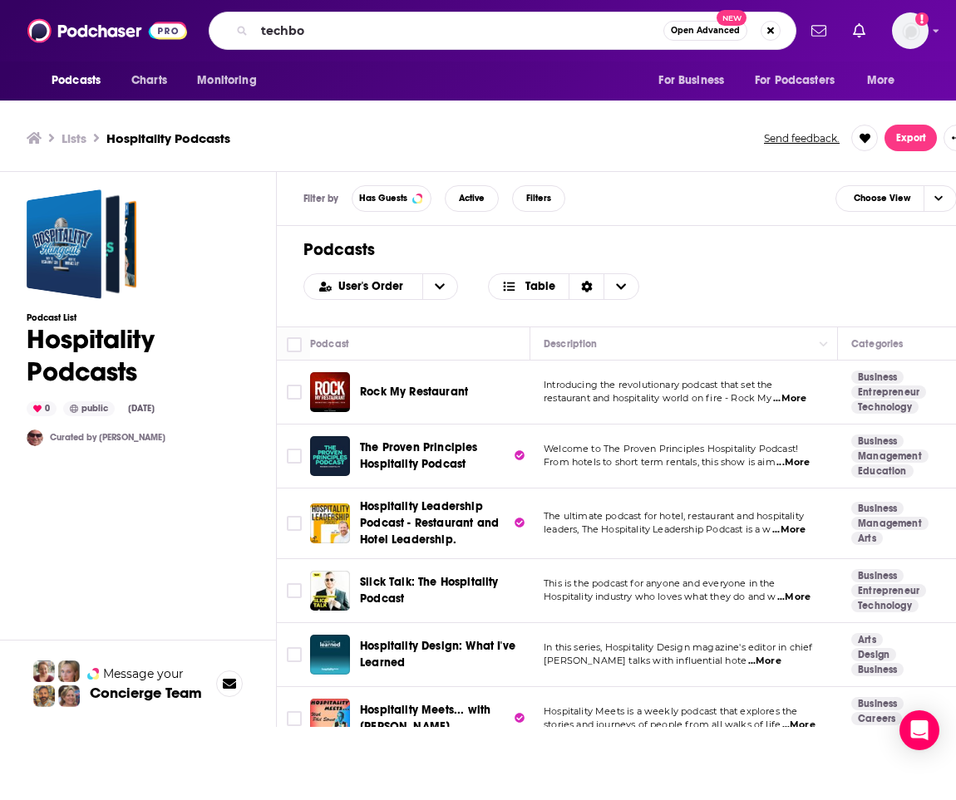
scroll to position [58, 0]
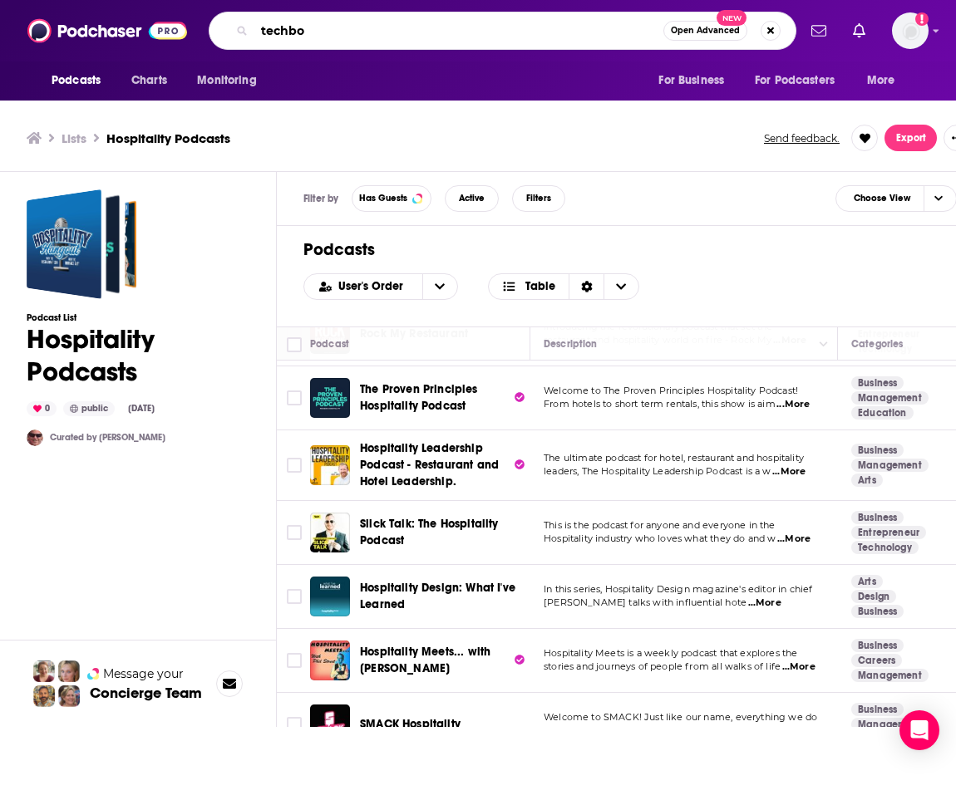
click at [407, 27] on input "techbo" at bounding box center [458, 30] width 409 height 27
type input "technology"
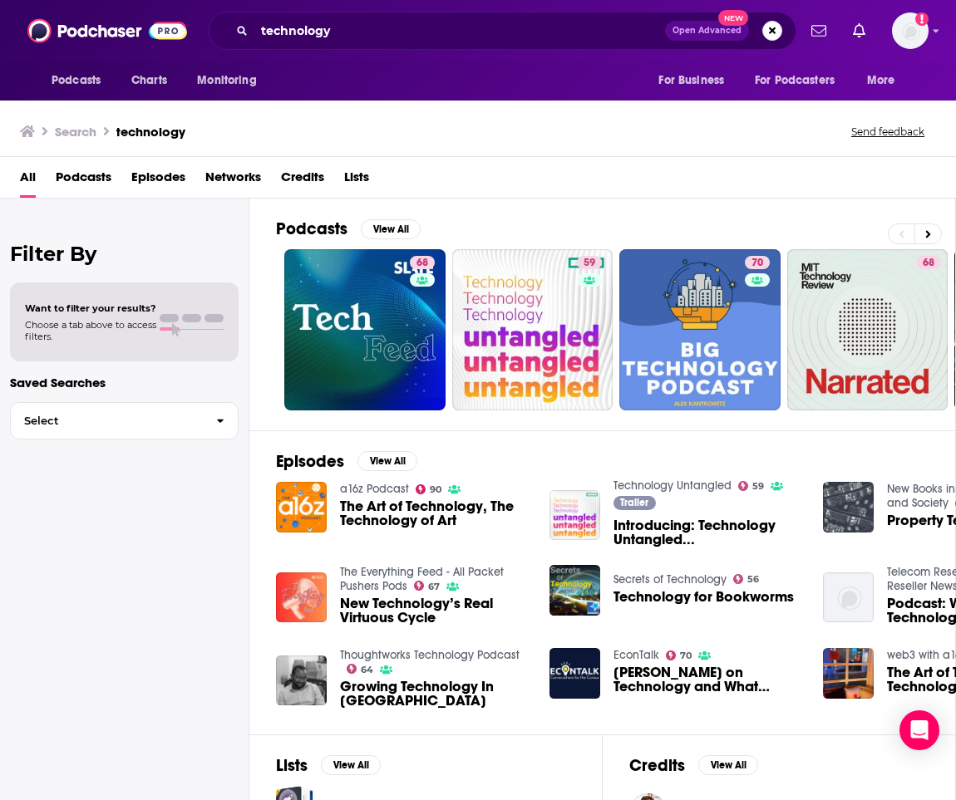
click at [76, 176] on span "Podcasts" at bounding box center [84, 181] width 56 height 34
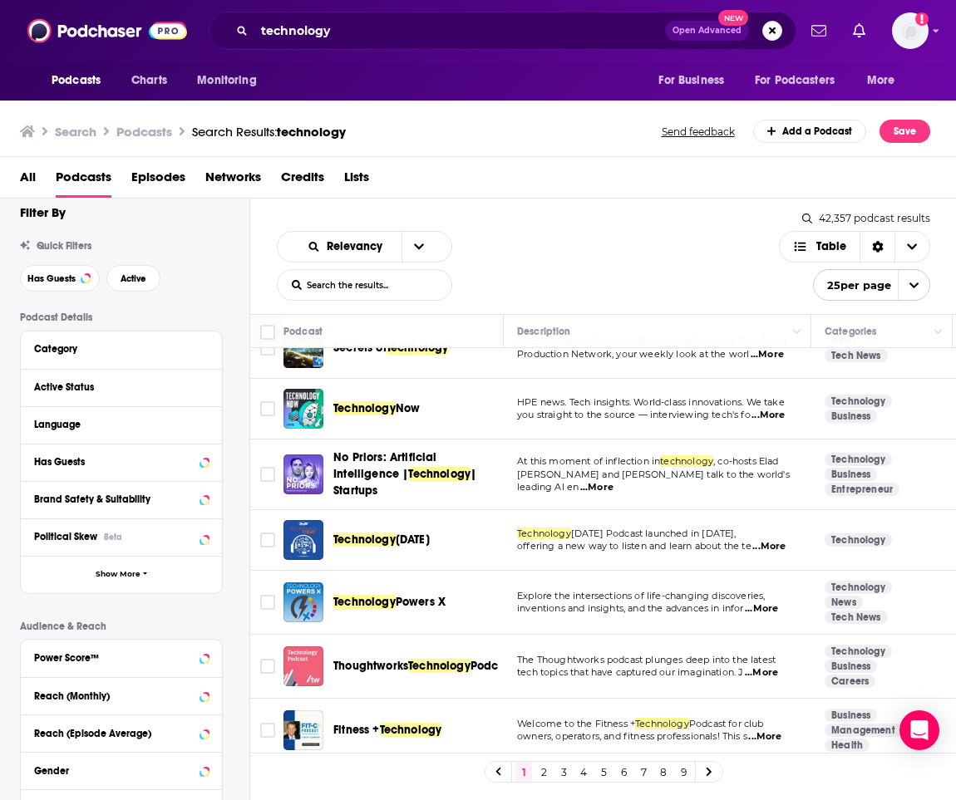
scroll to position [1158, 0]
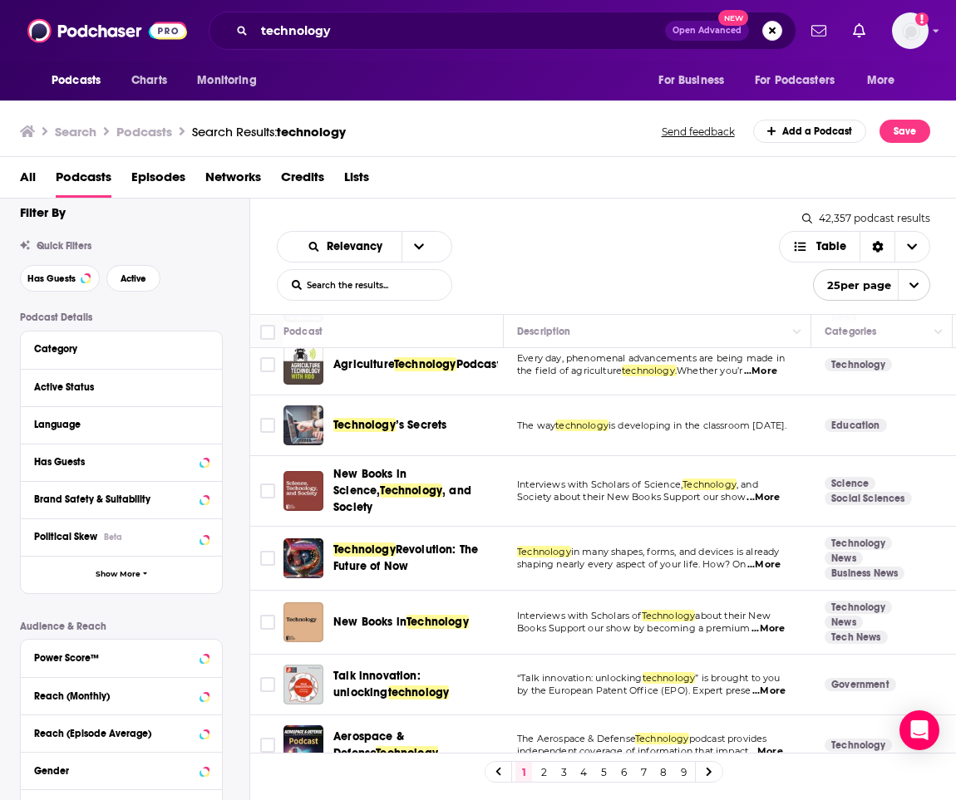
click at [810, 290] on span "open menu" at bounding box center [913, 285] width 32 height 30
click at [810, 371] on button "100 per page" at bounding box center [871, 369] width 116 height 26
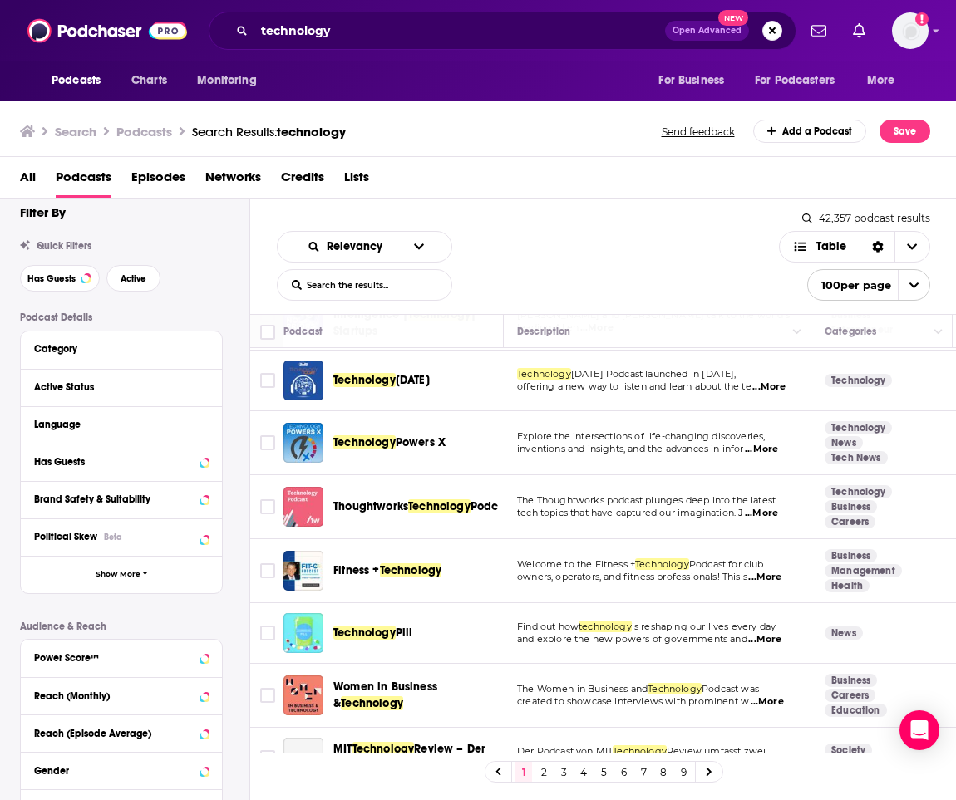
scroll to position [465, 0]
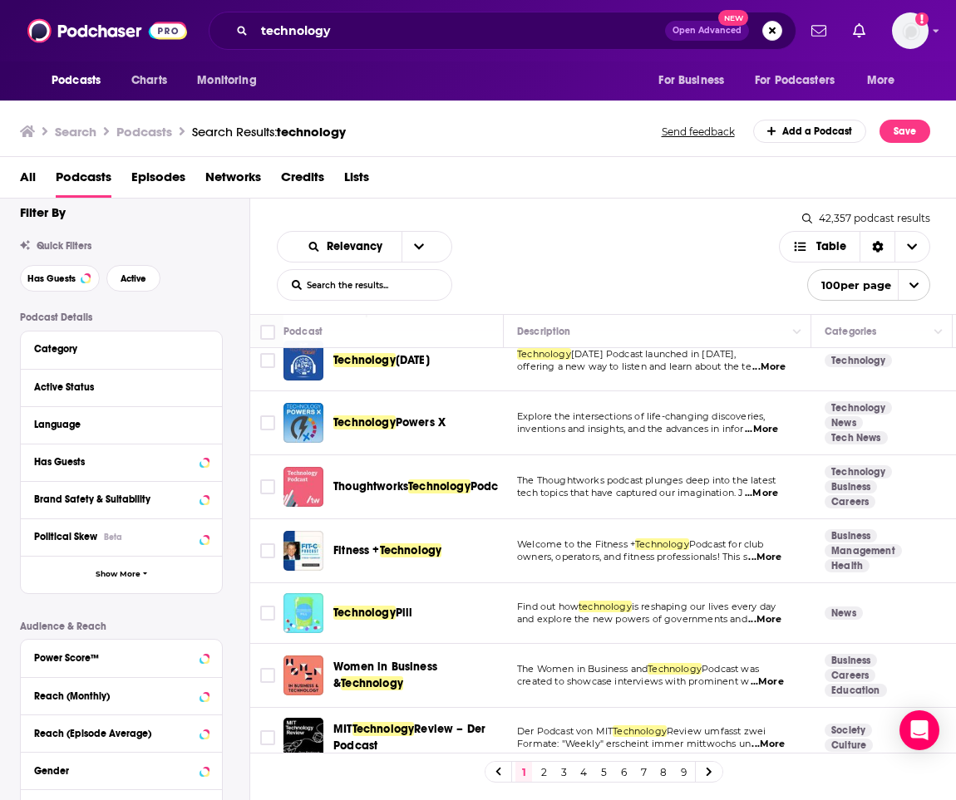
click at [91, 361] on div "Category" at bounding box center [121, 350] width 201 height 37
click at [64, 354] on div "Category" at bounding box center [111, 349] width 155 height 12
click at [204, 351] on icon at bounding box center [203, 349] width 7 height 4
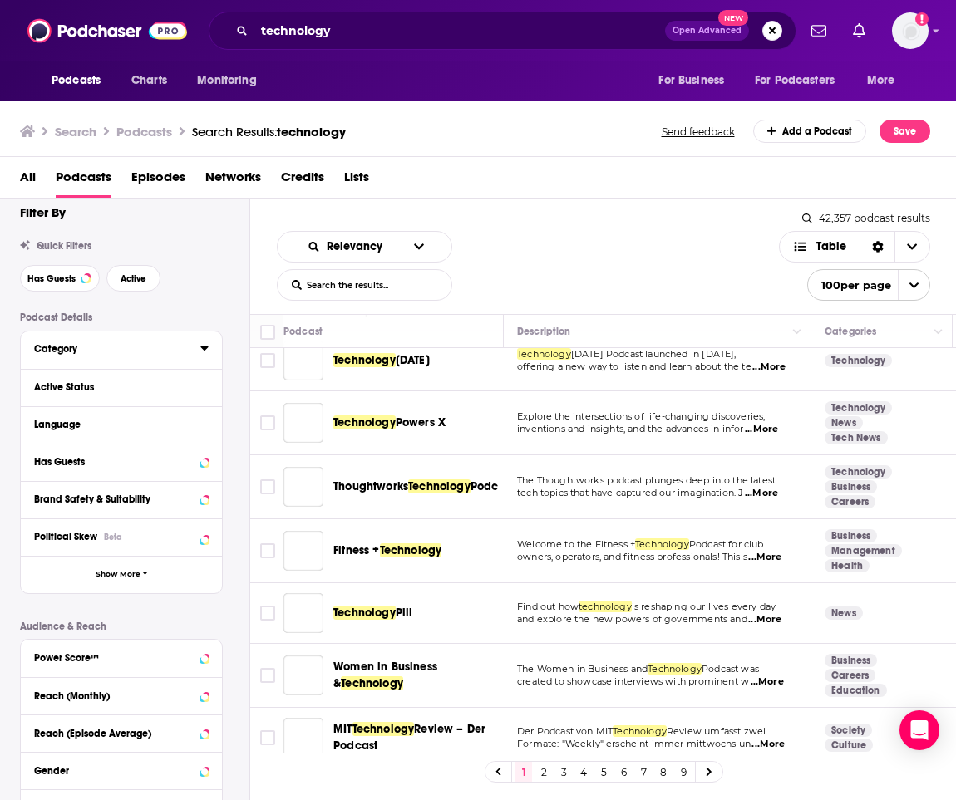
scroll to position [13, 0]
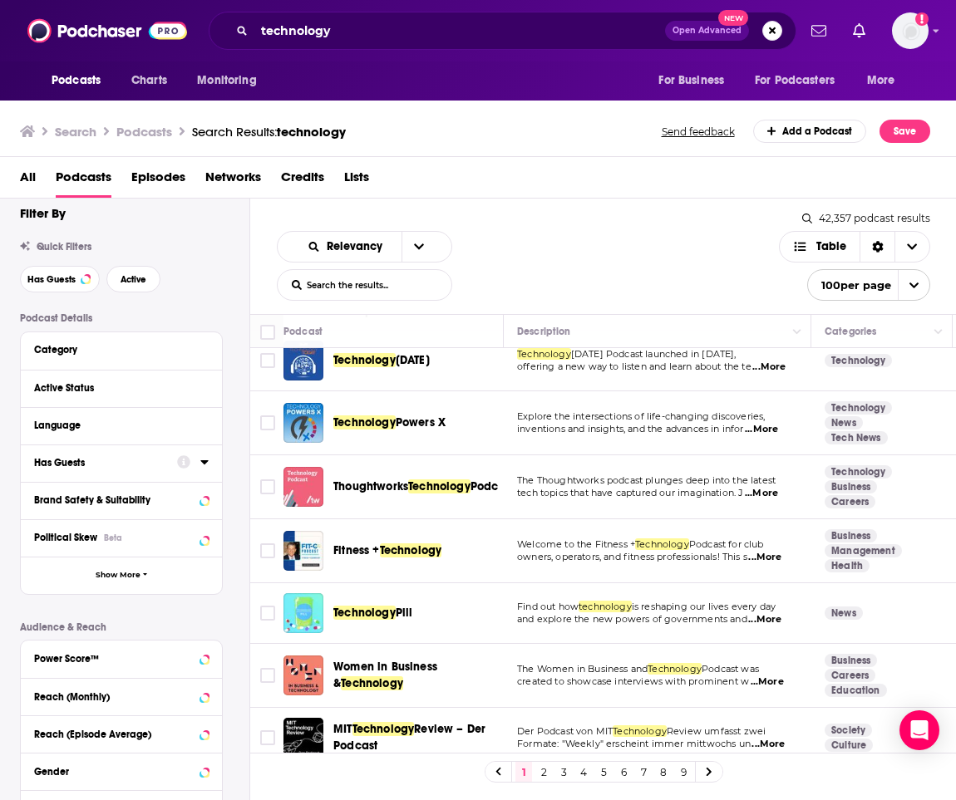
click at [201, 466] on icon at bounding box center [204, 461] width 8 height 13
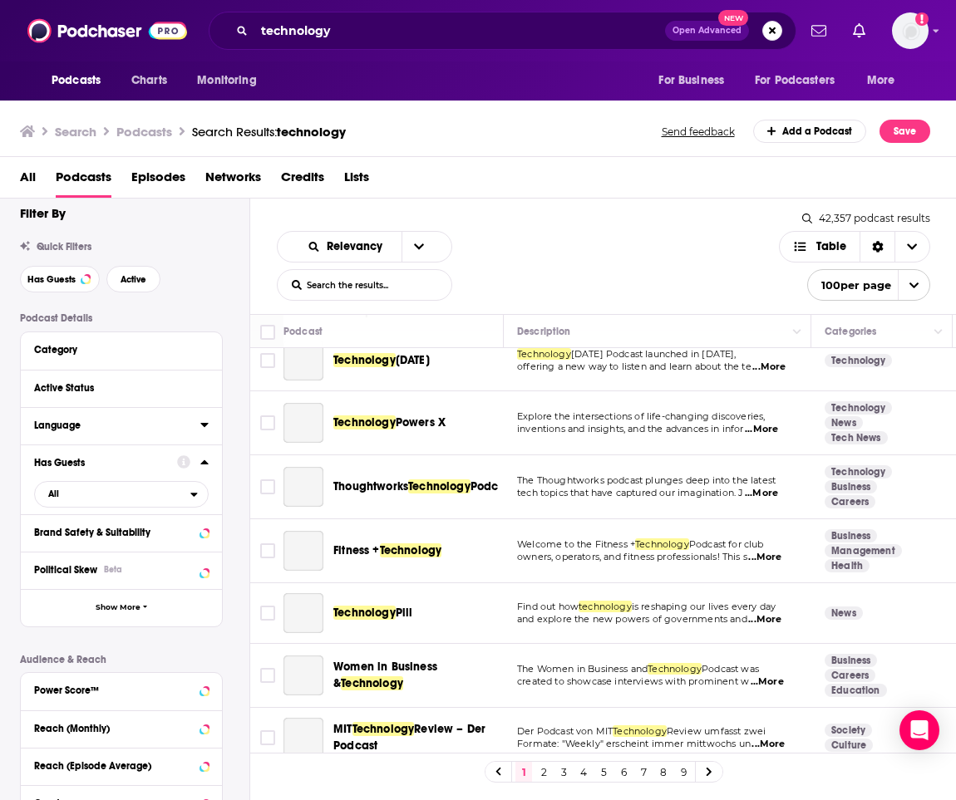
scroll to position [47, 0]
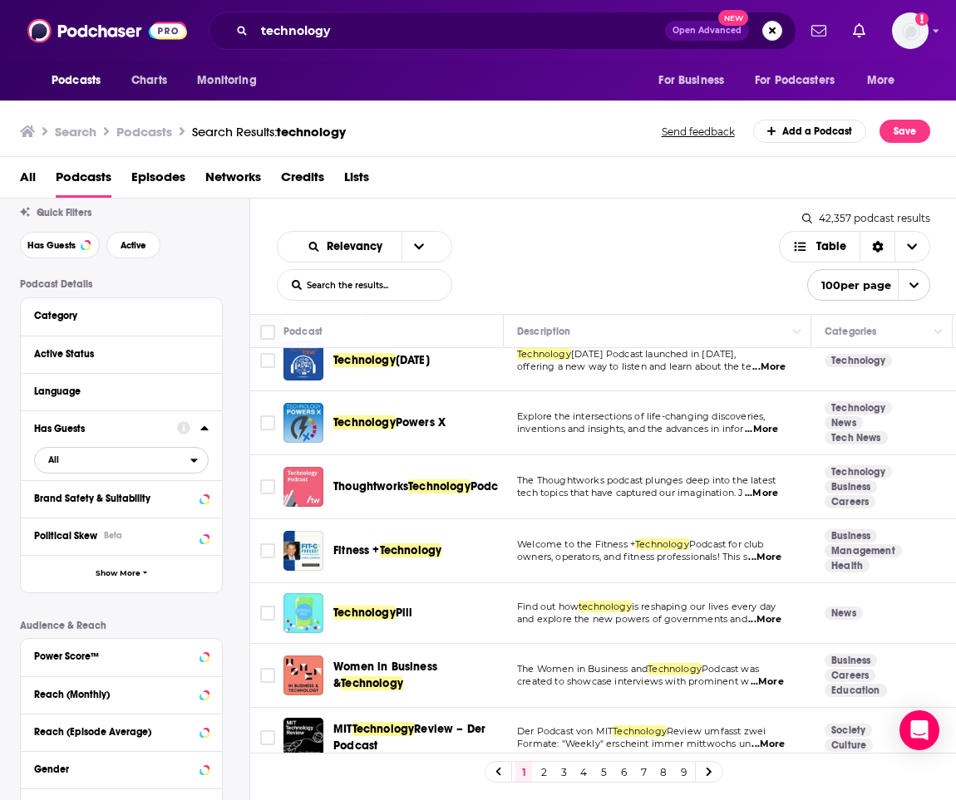
click at [144, 450] on button "All" at bounding box center [121, 460] width 174 height 27
click at [131, 519] on span "Has guests" at bounding box center [91, 514] width 98 height 9
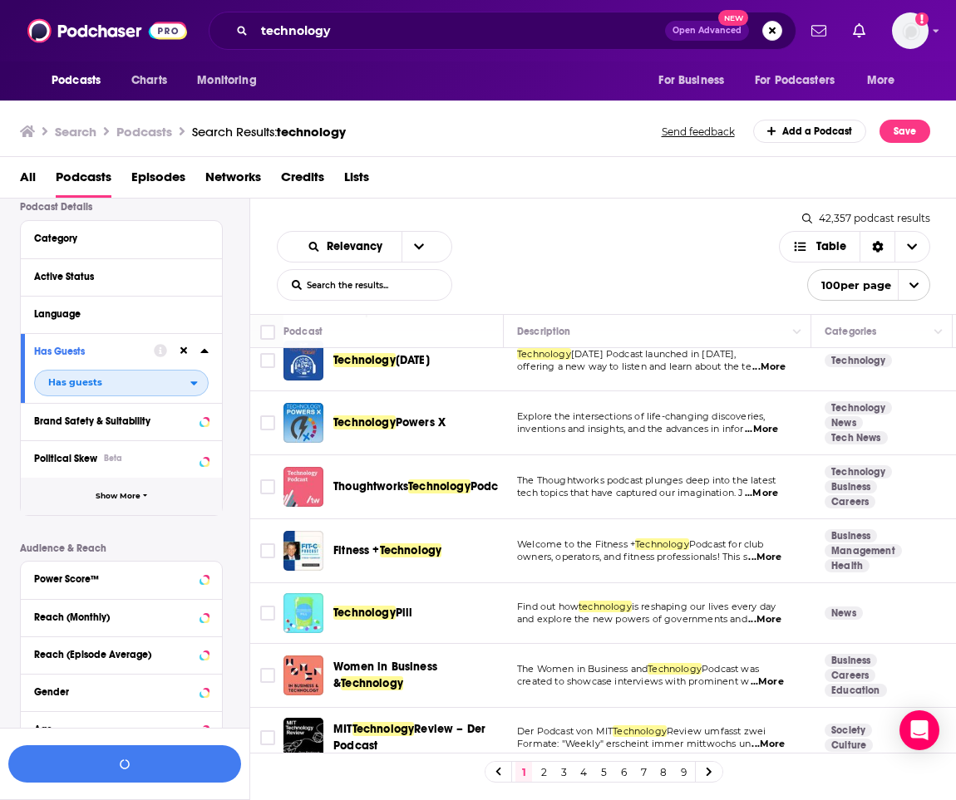
scroll to position [140, 0]
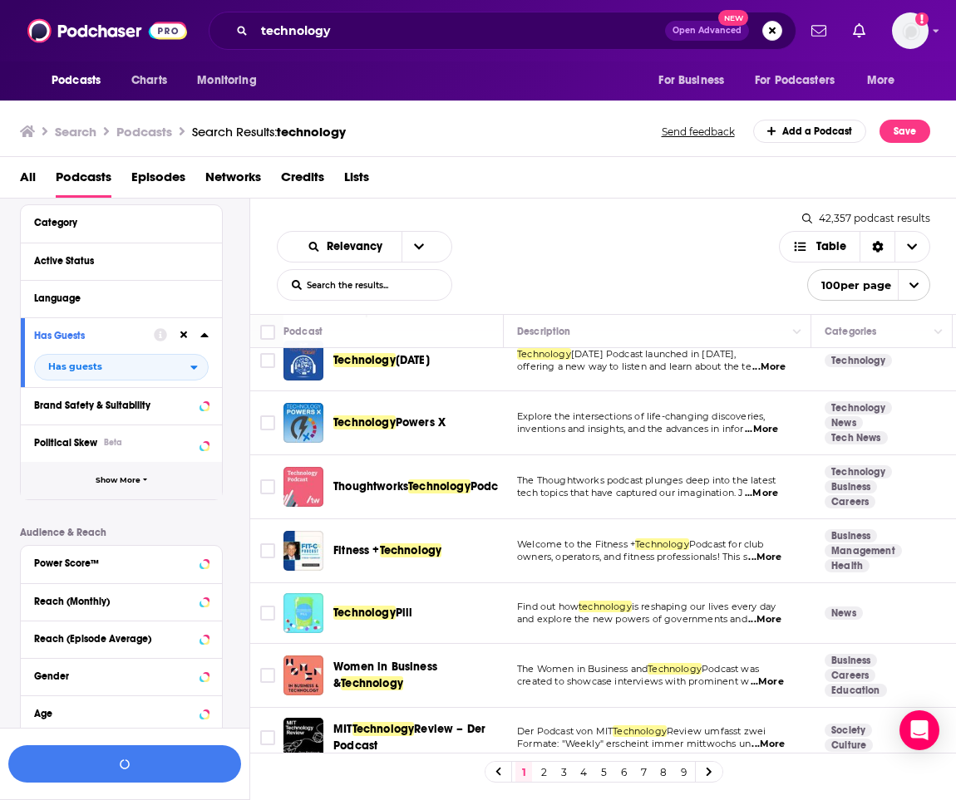
click at [117, 495] on button "Show More" at bounding box center [121, 480] width 201 height 37
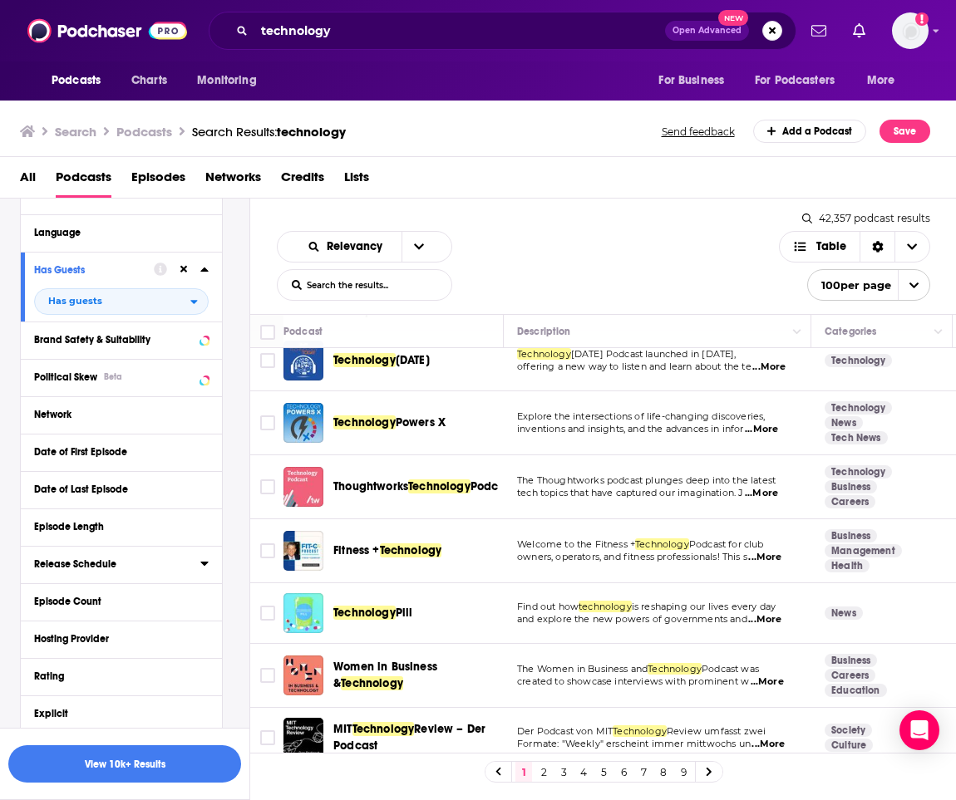
scroll to position [200, 0]
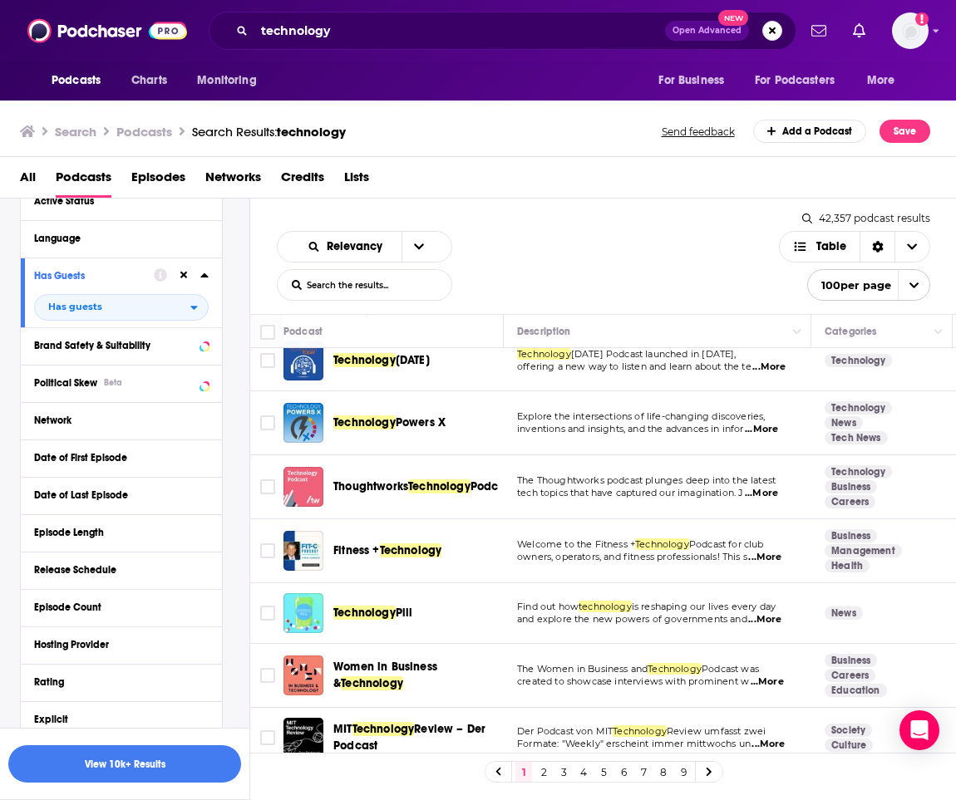
click at [70, 274] on div "Has Guests" at bounding box center [88, 276] width 109 height 12
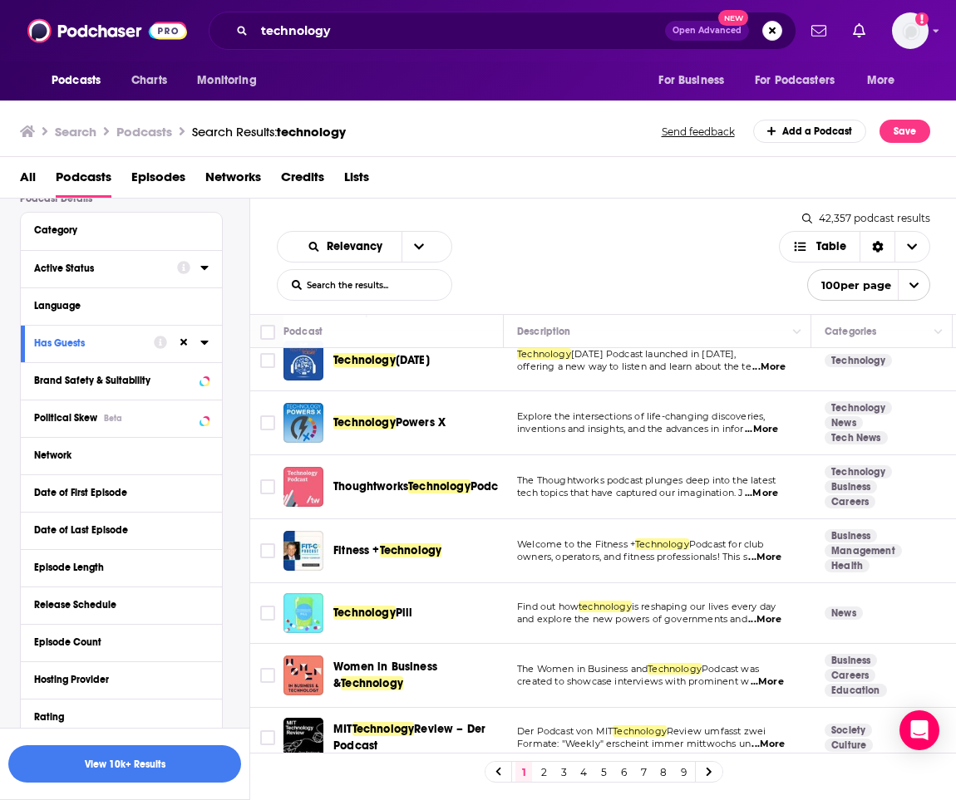
scroll to position [108, 0]
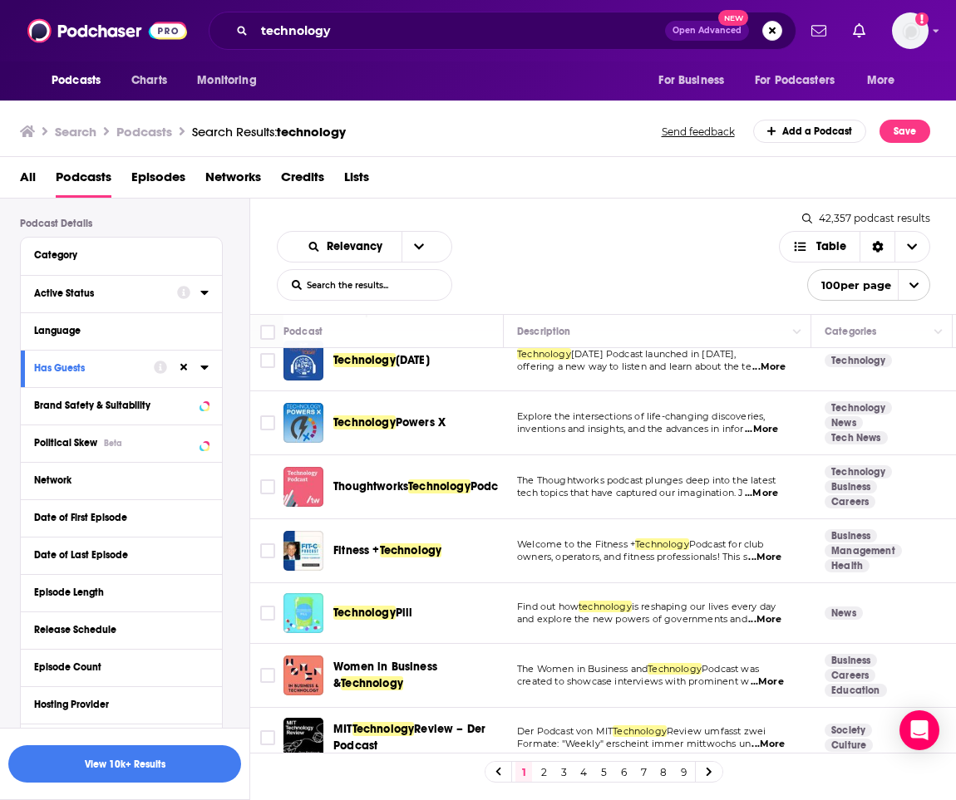
click at [101, 299] on div "Active Status" at bounding box center [100, 294] width 132 height 12
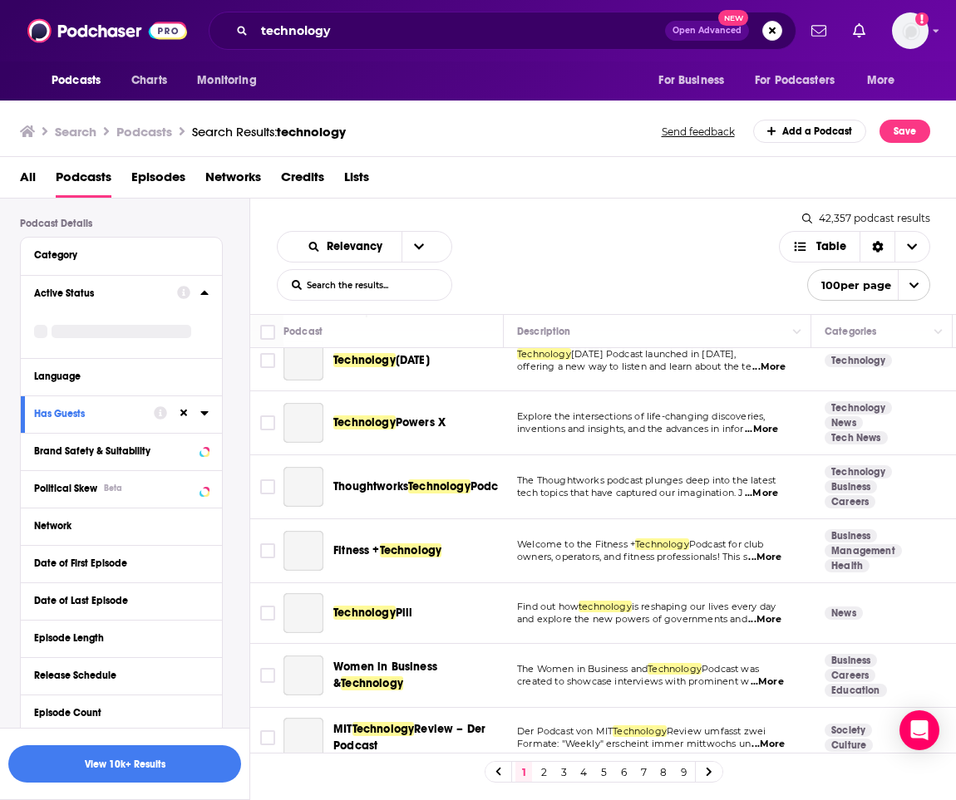
click at [202, 297] on icon at bounding box center [204, 292] width 8 height 13
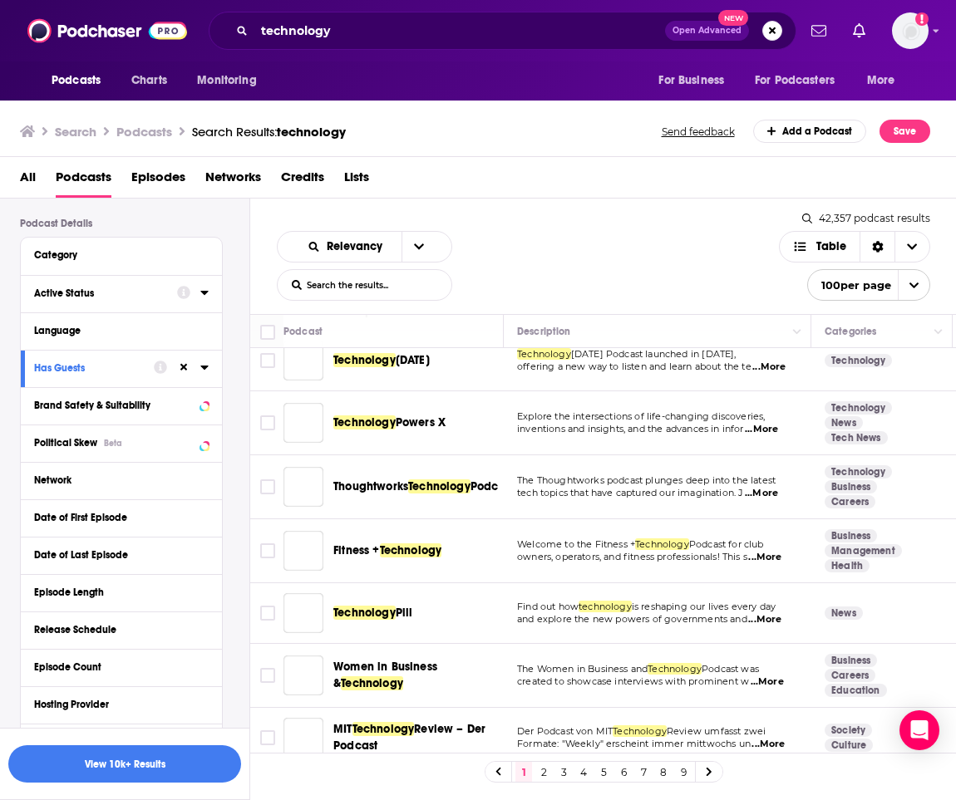
click at [202, 297] on icon at bounding box center [204, 292] width 8 height 13
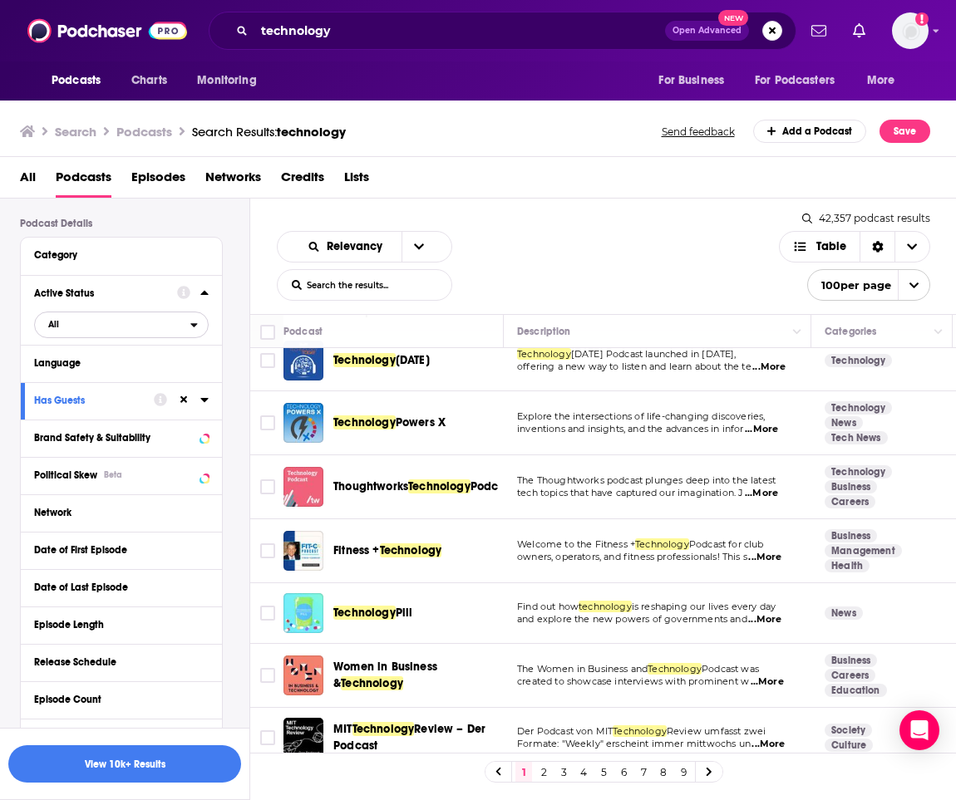
click at [168, 330] on span "All" at bounding box center [112, 324] width 155 height 22
click at [135, 383] on span "6k" at bounding box center [169, 379] width 76 height 9
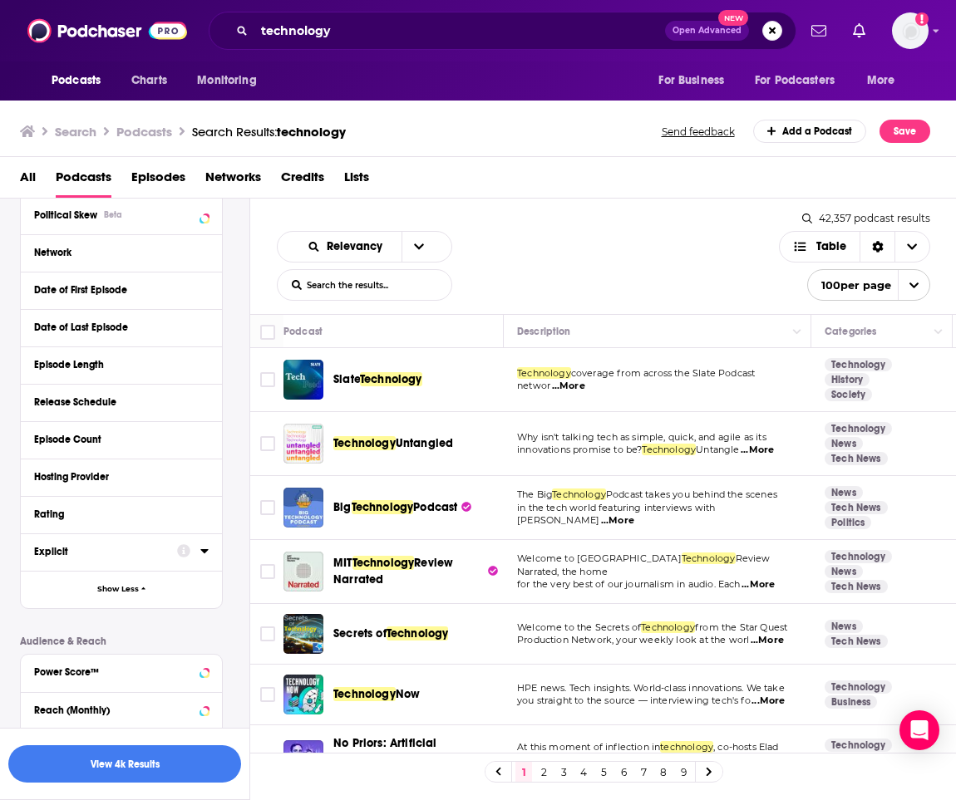
scroll to position [617, 0]
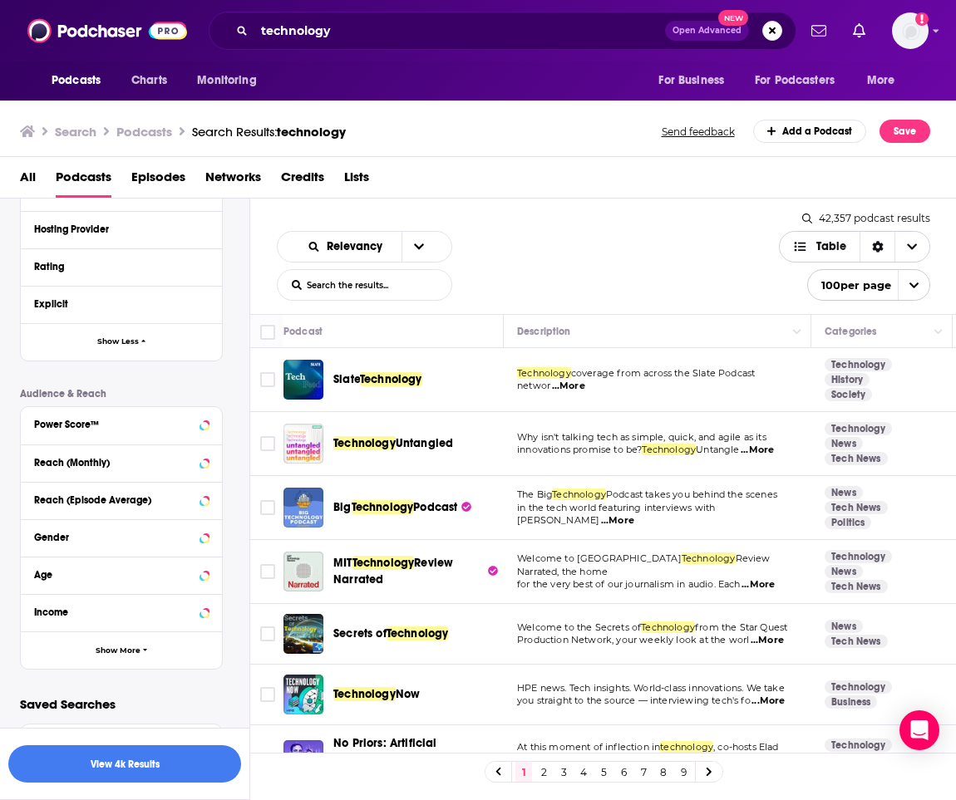
click at [807, 252] on icon "Choose View" at bounding box center [800, 247] width 15 height 12
drag, startPoint x: 805, startPoint y: 253, endPoint x: 771, endPoint y: 264, distance: 36.0
click at [805, 253] on span "Table" at bounding box center [819, 247] width 81 height 28
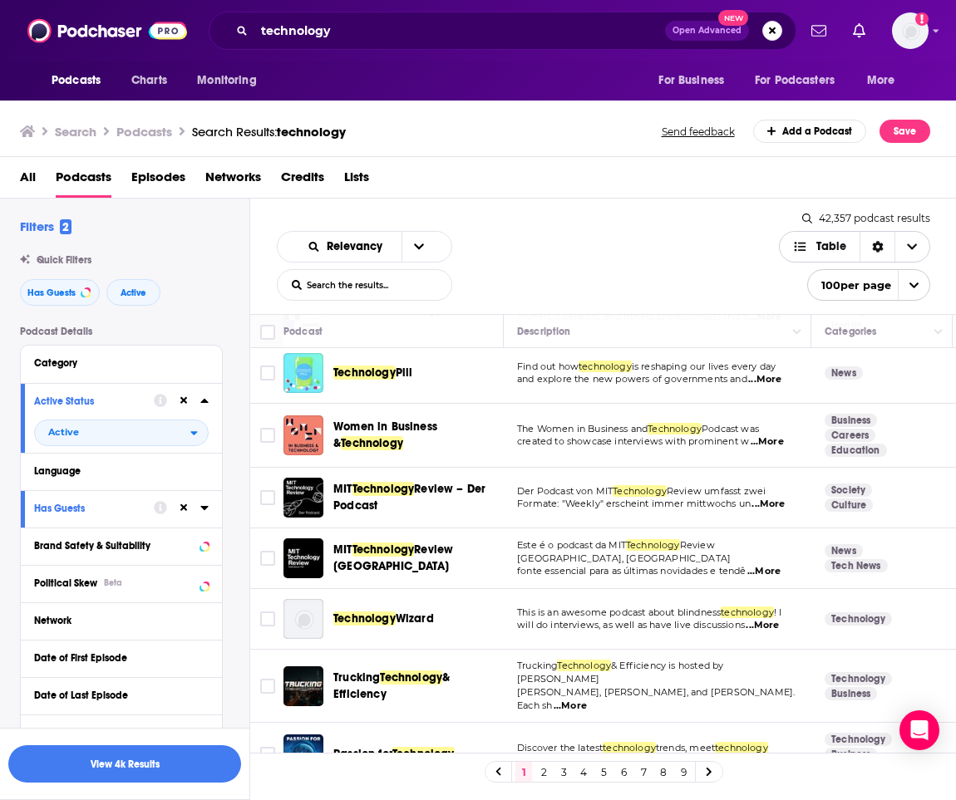
scroll to position [707, 0]
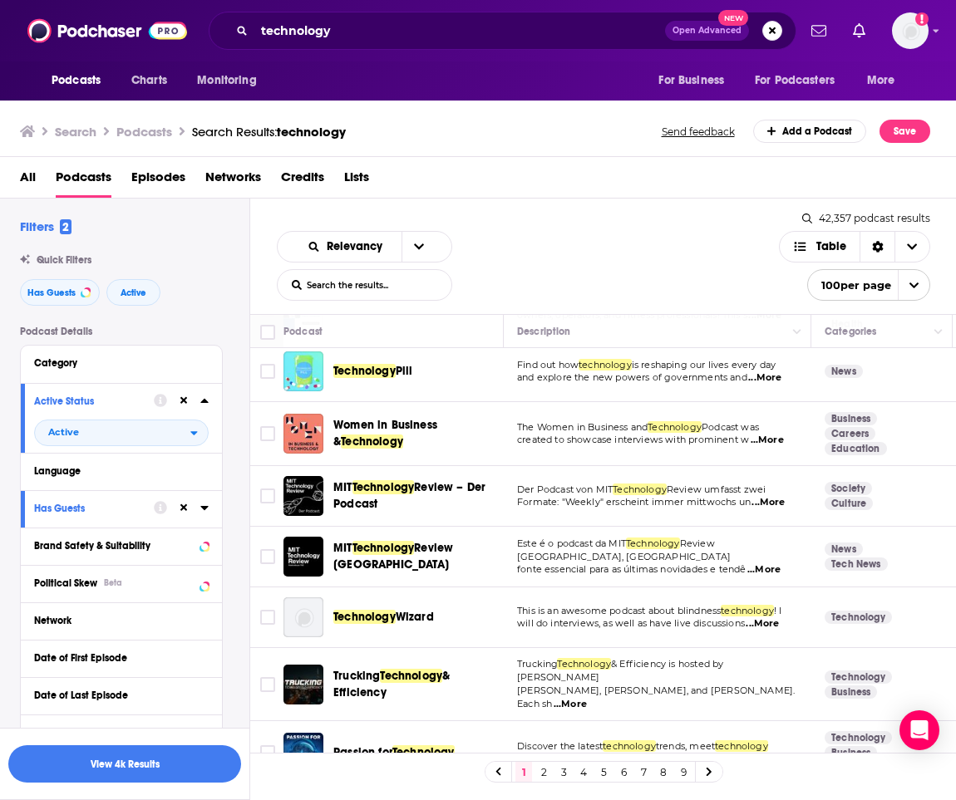
click at [587, 698] on span "...More" at bounding box center [569, 704] width 33 height 13
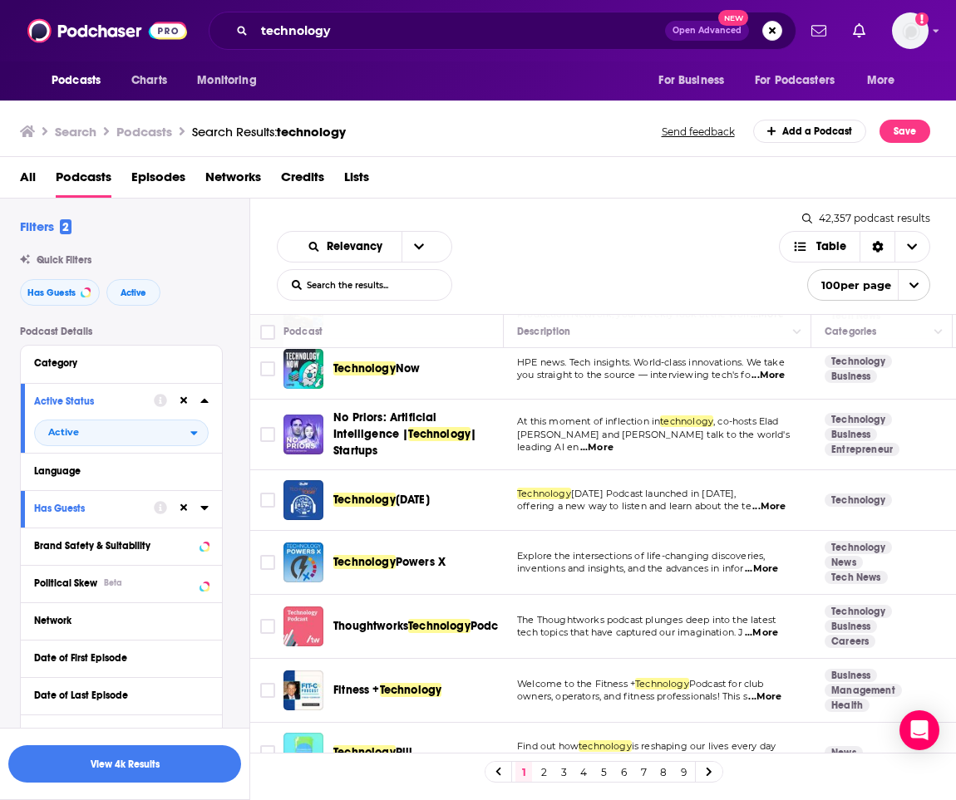
scroll to position [315, 0]
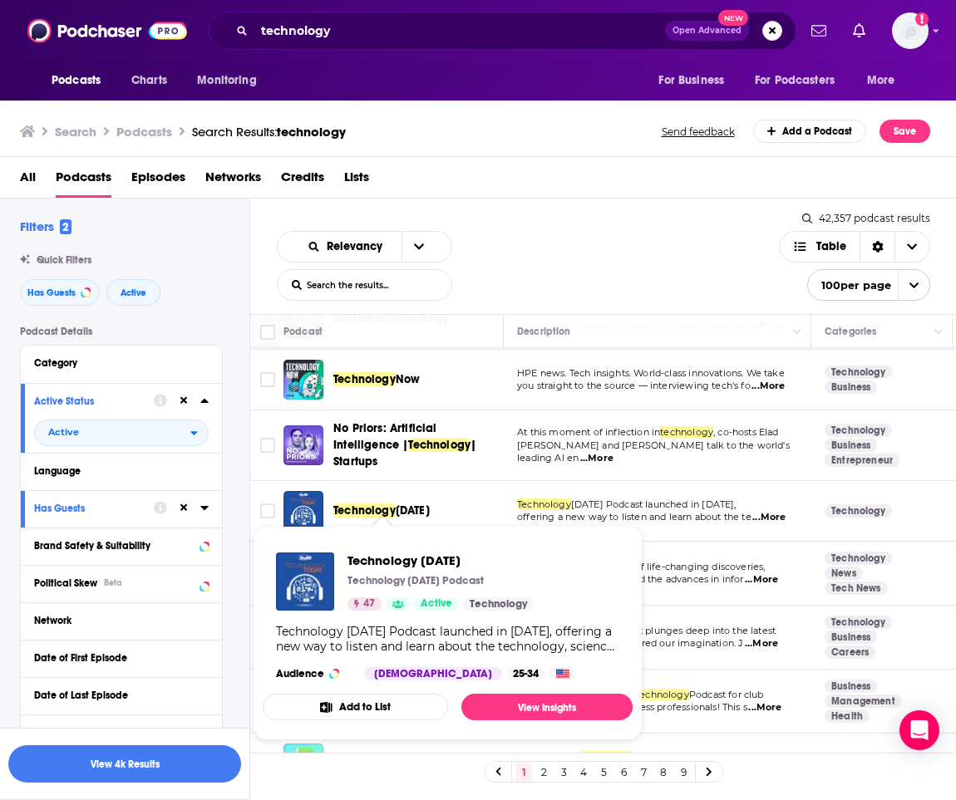
click at [413, 507] on span "[DATE]" at bounding box center [413, 511] width 34 height 14
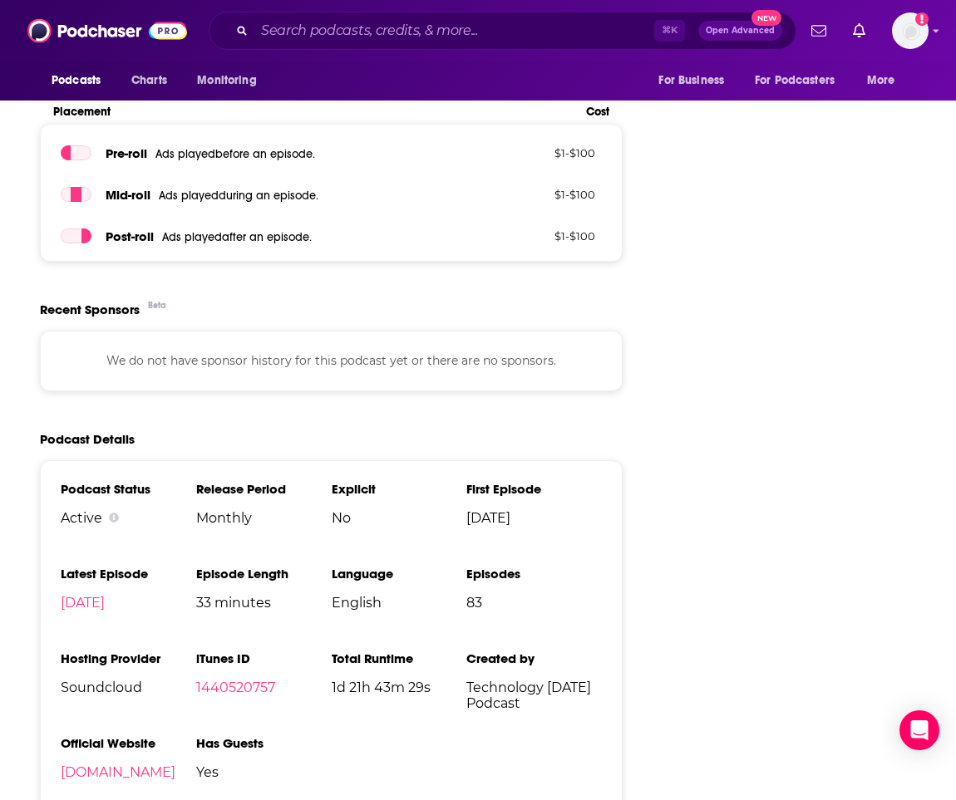
scroll to position [2096, 0]
